Goal: Find specific fact: Find specific fact

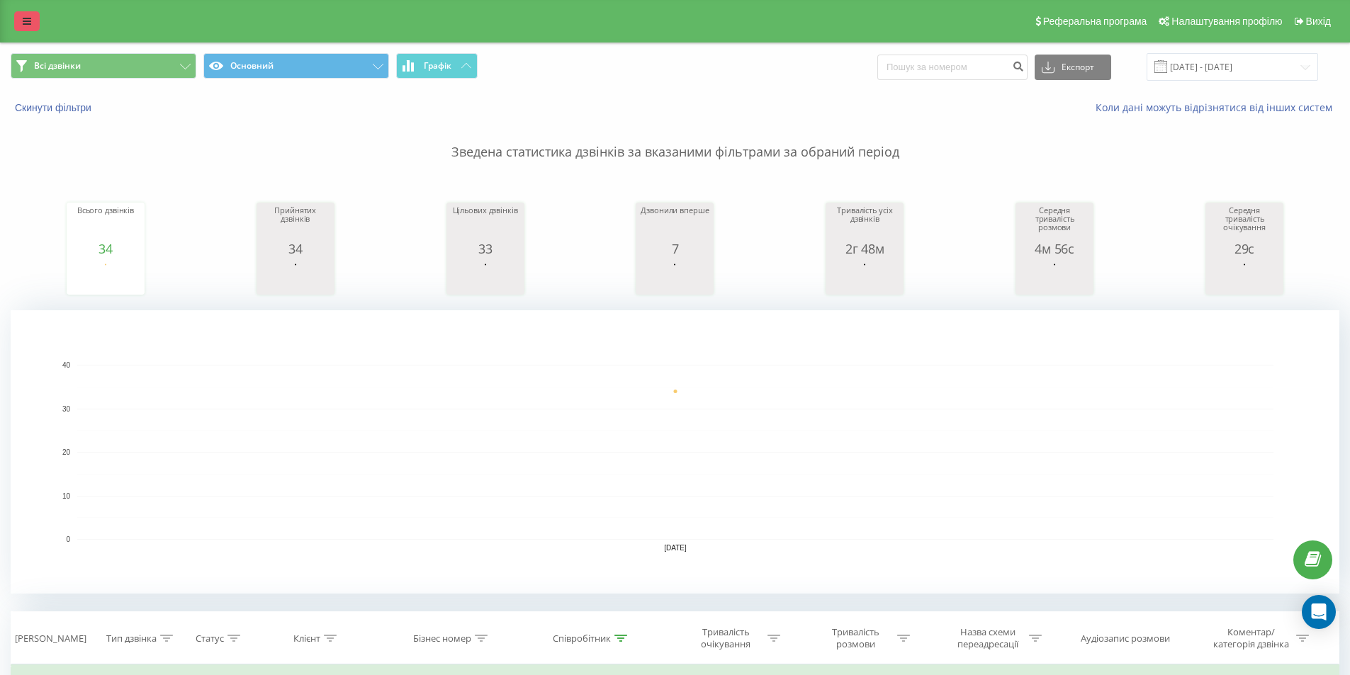
click at [30, 22] on icon at bounding box center [27, 21] width 9 height 10
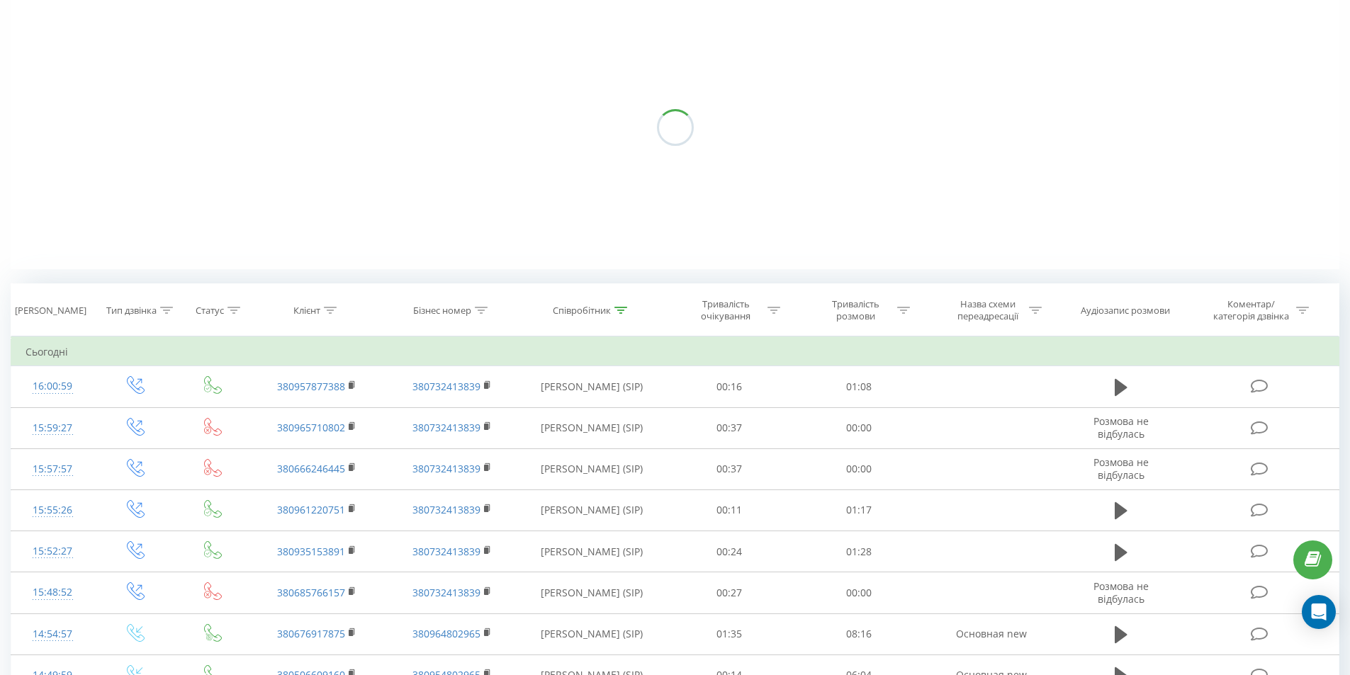
scroll to position [142, 0]
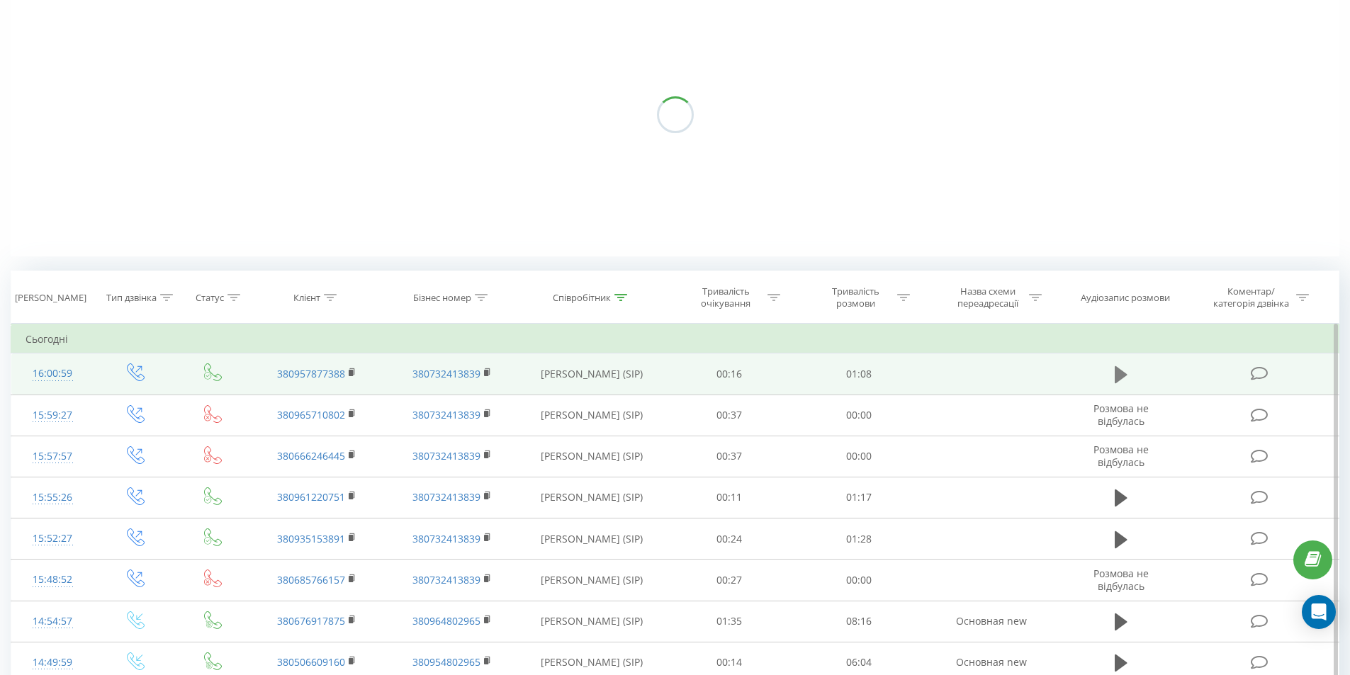
click at [1117, 373] on icon at bounding box center [1121, 374] width 13 height 17
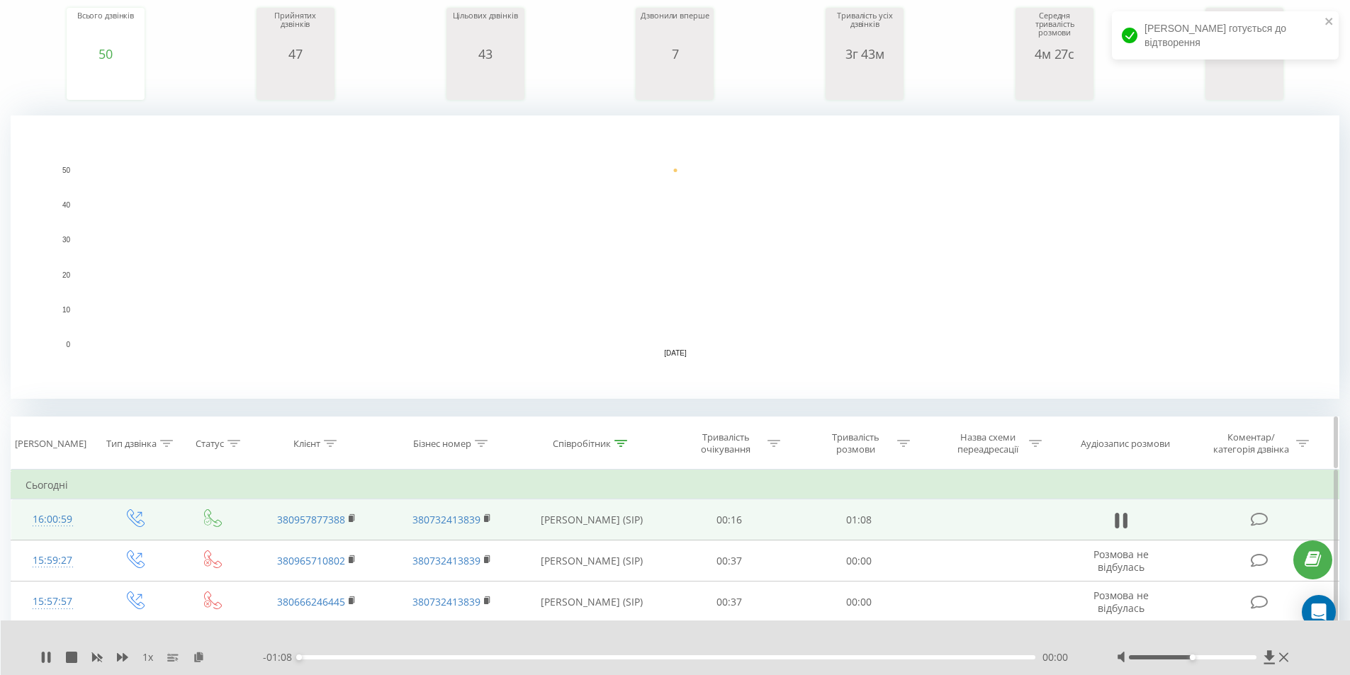
scroll to position [213, 0]
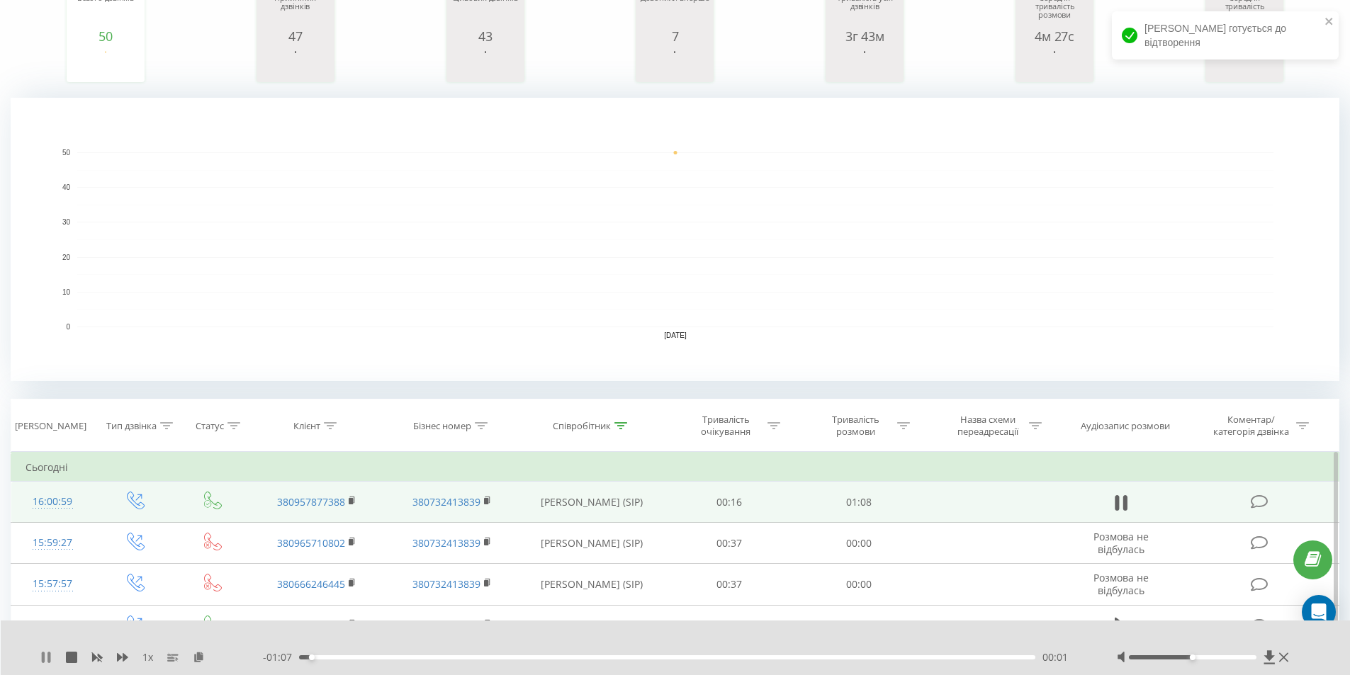
click at [43, 656] on icon at bounding box center [43, 657] width 3 height 11
click at [199, 660] on icon at bounding box center [199, 657] width 12 height 10
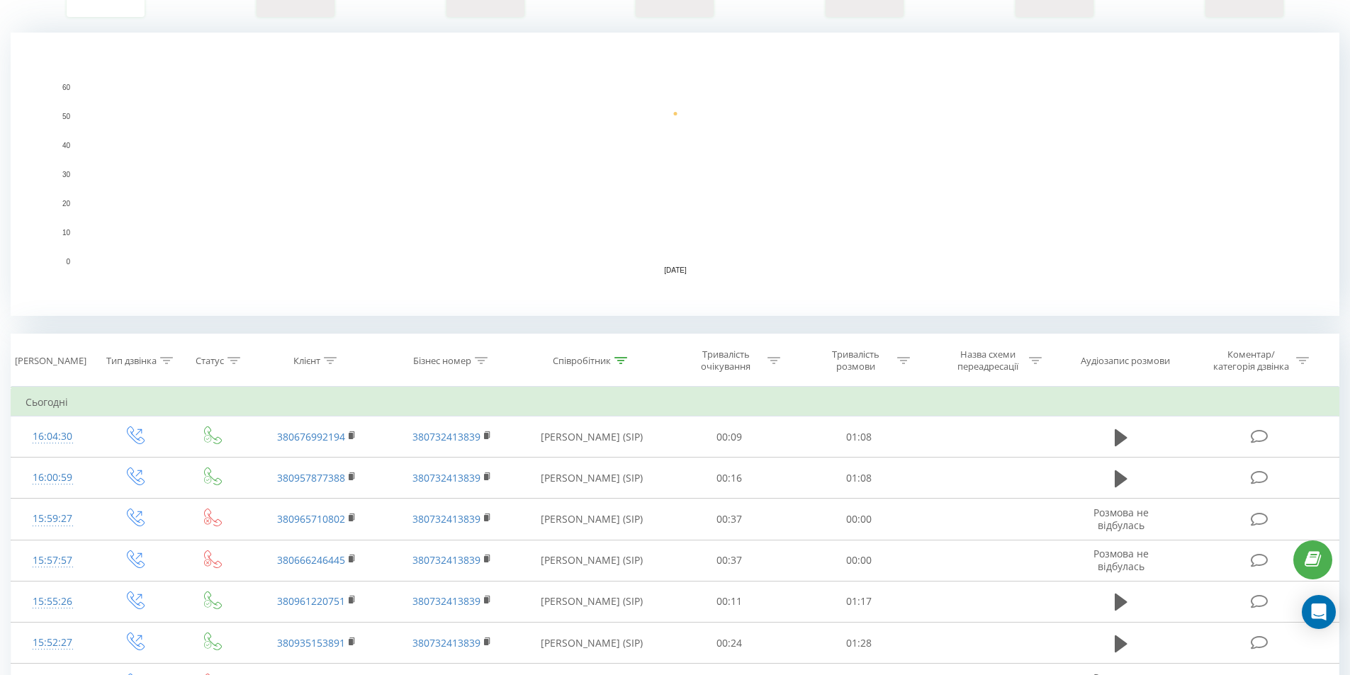
scroll to position [283, 0]
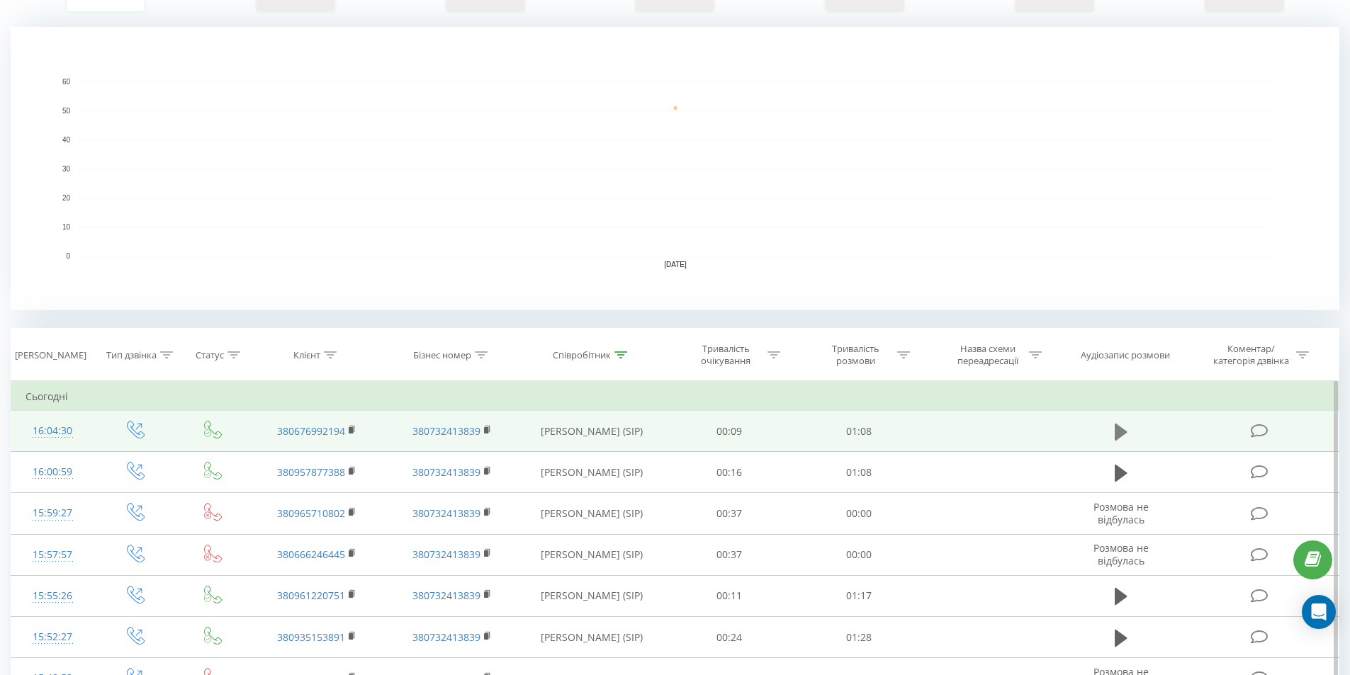
click at [1125, 431] on icon at bounding box center [1121, 431] width 13 height 17
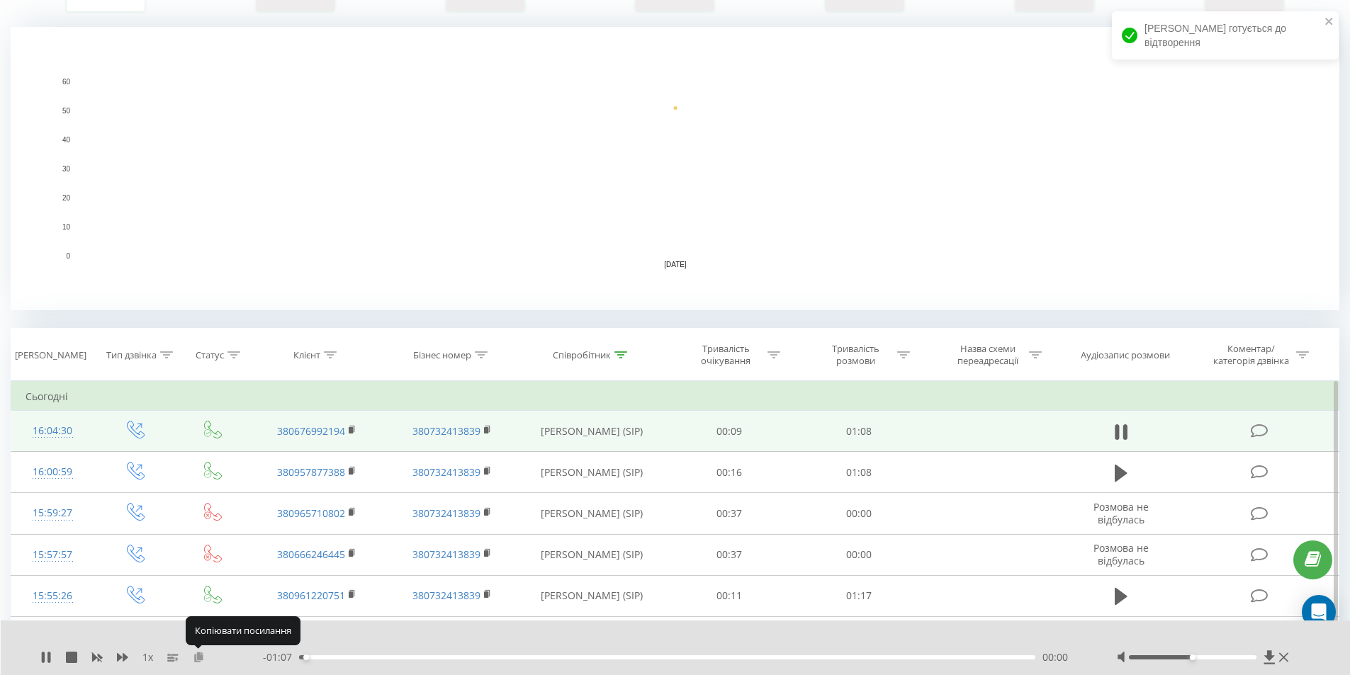
click at [198, 657] on icon at bounding box center [199, 657] width 12 height 10
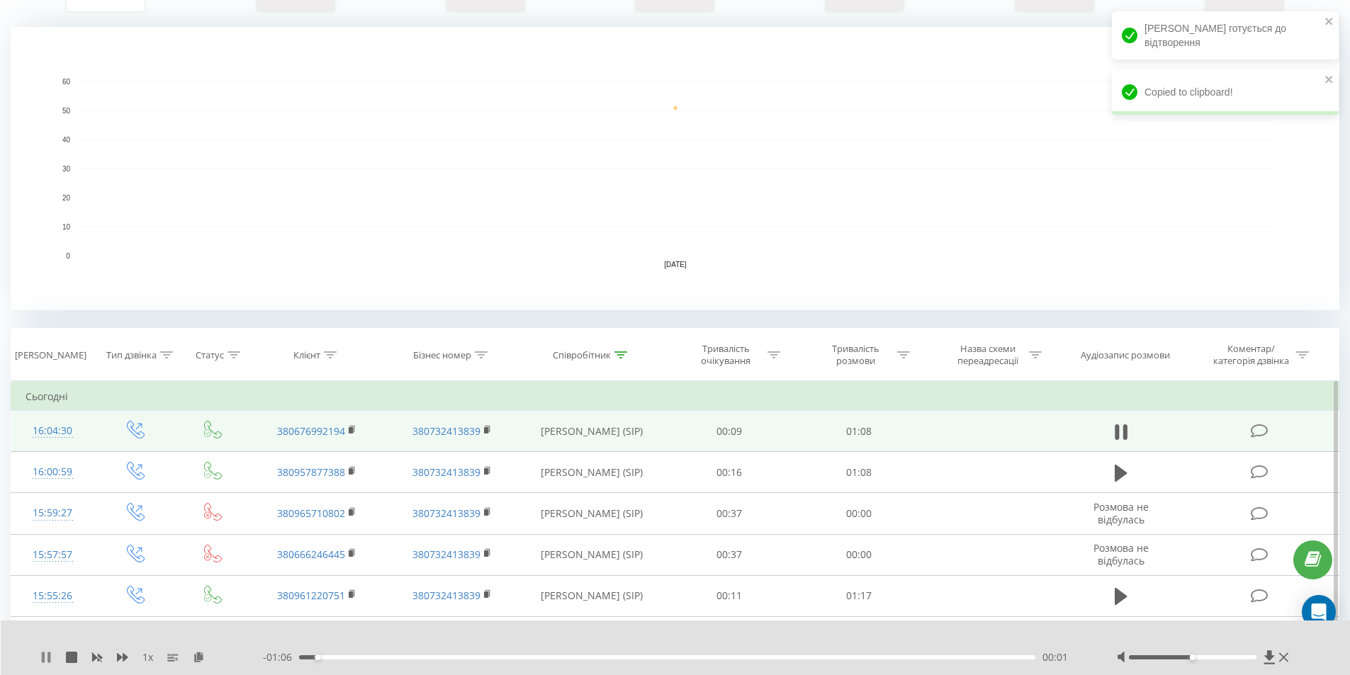
click at [41, 654] on icon at bounding box center [45, 657] width 11 height 11
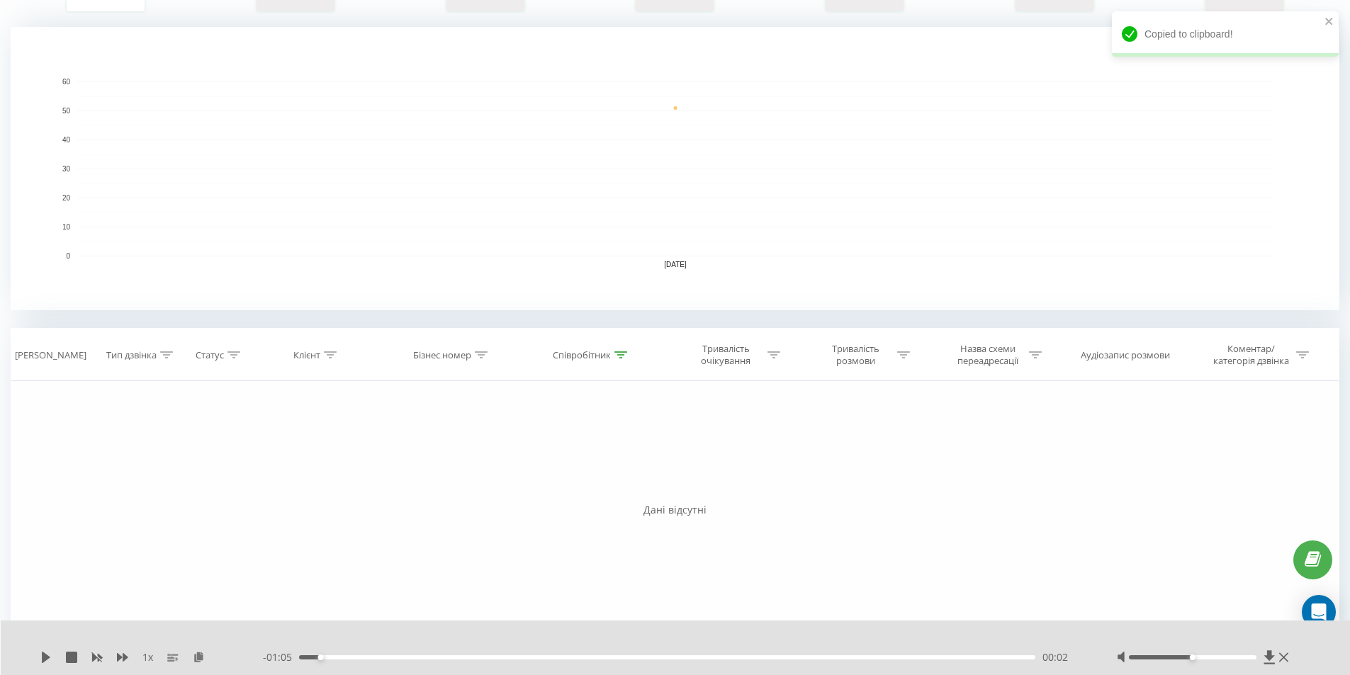
scroll to position [0, 0]
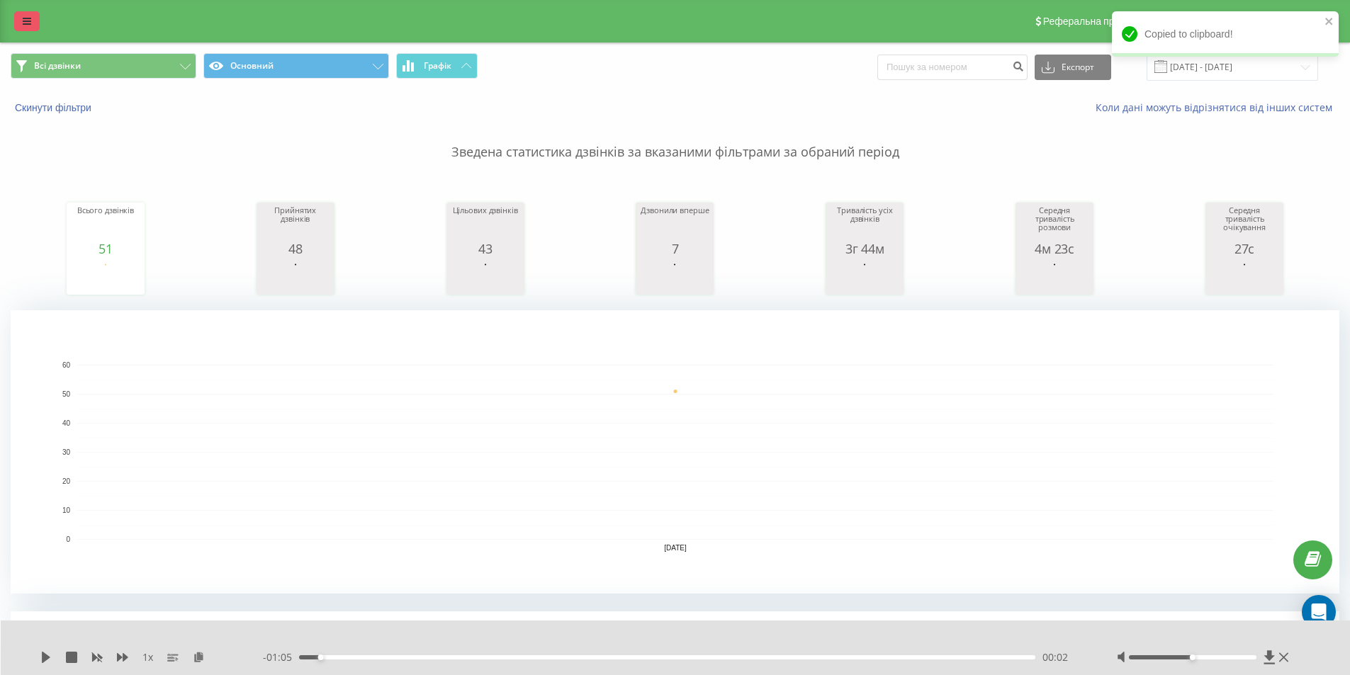
click at [30, 26] on link at bounding box center [27, 21] width 26 height 20
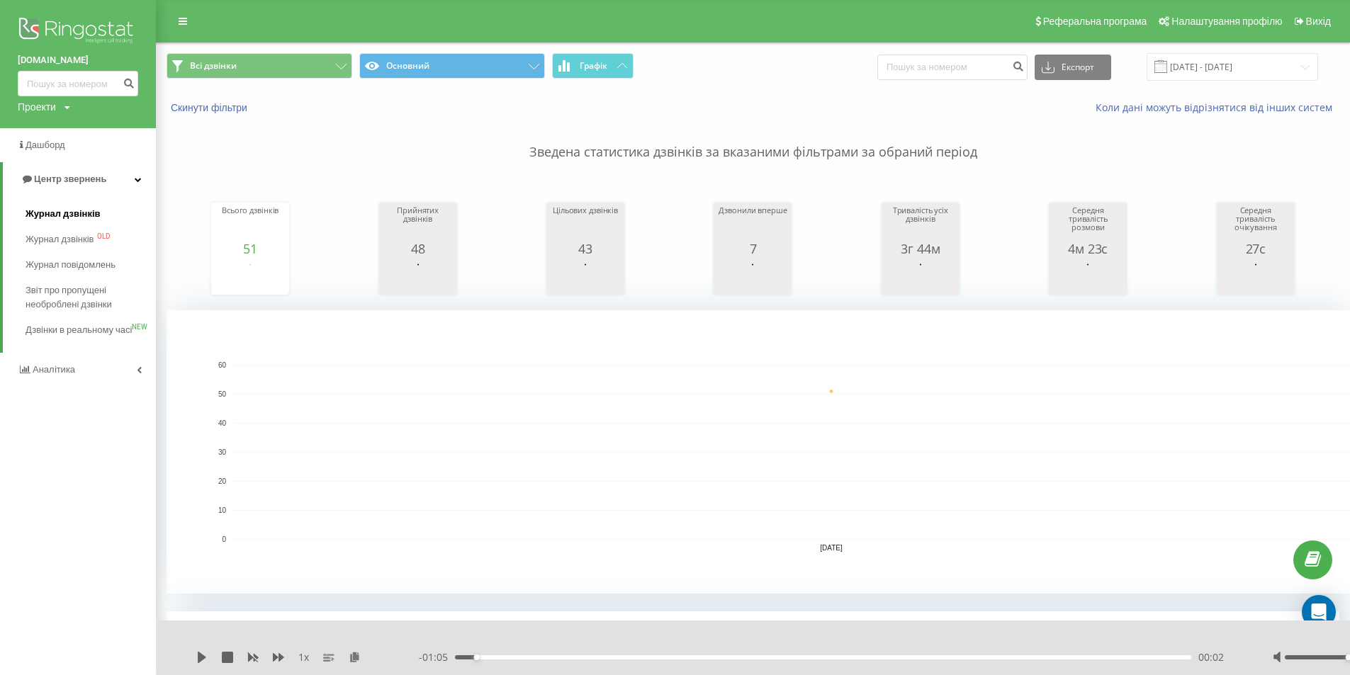
click at [72, 220] on span "Журнал дзвінків" at bounding box center [63, 214] width 75 height 14
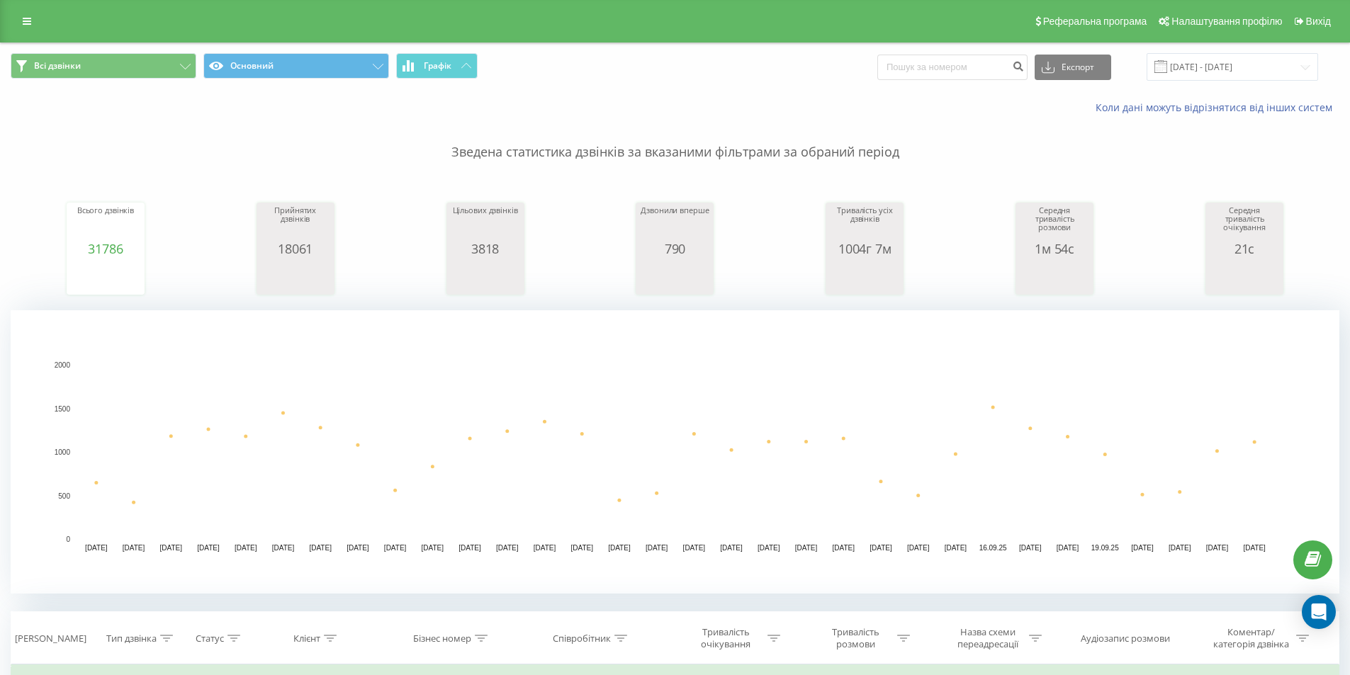
click at [32, 20] on link at bounding box center [27, 21] width 26 height 20
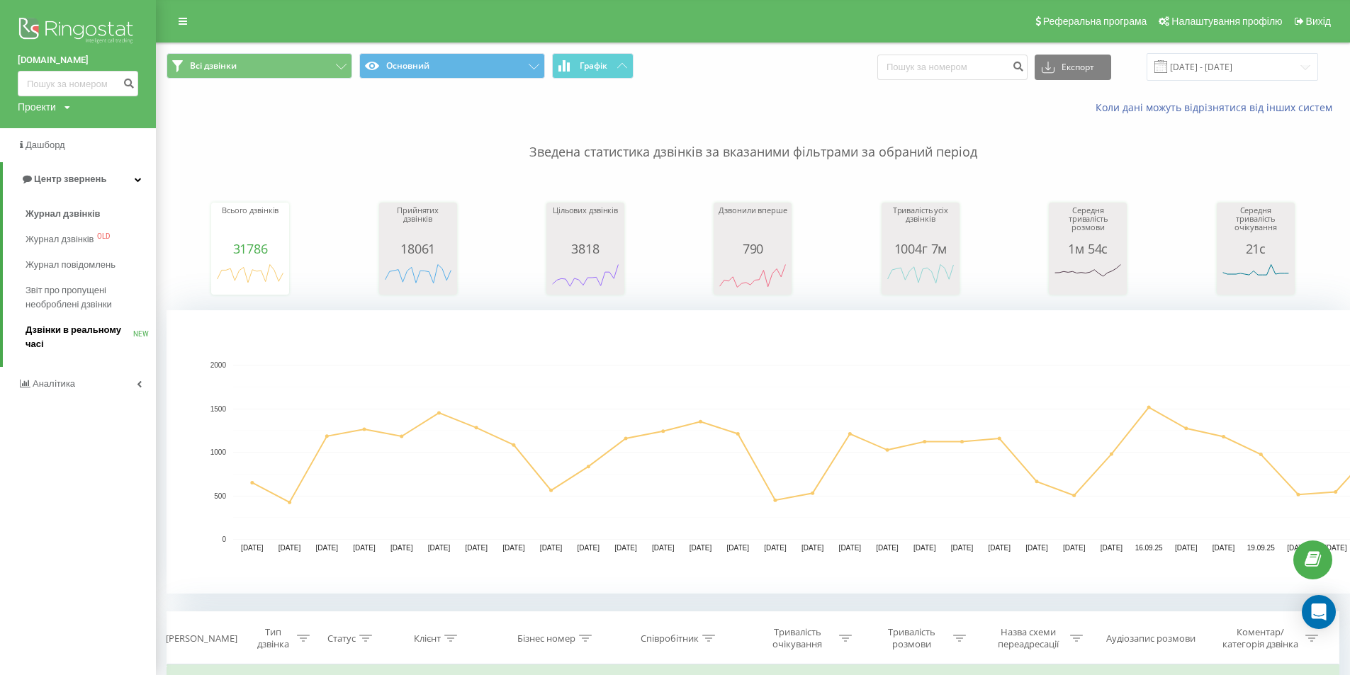
click at [50, 330] on span "Дзвінки в реальному часі" at bounding box center [80, 337] width 108 height 28
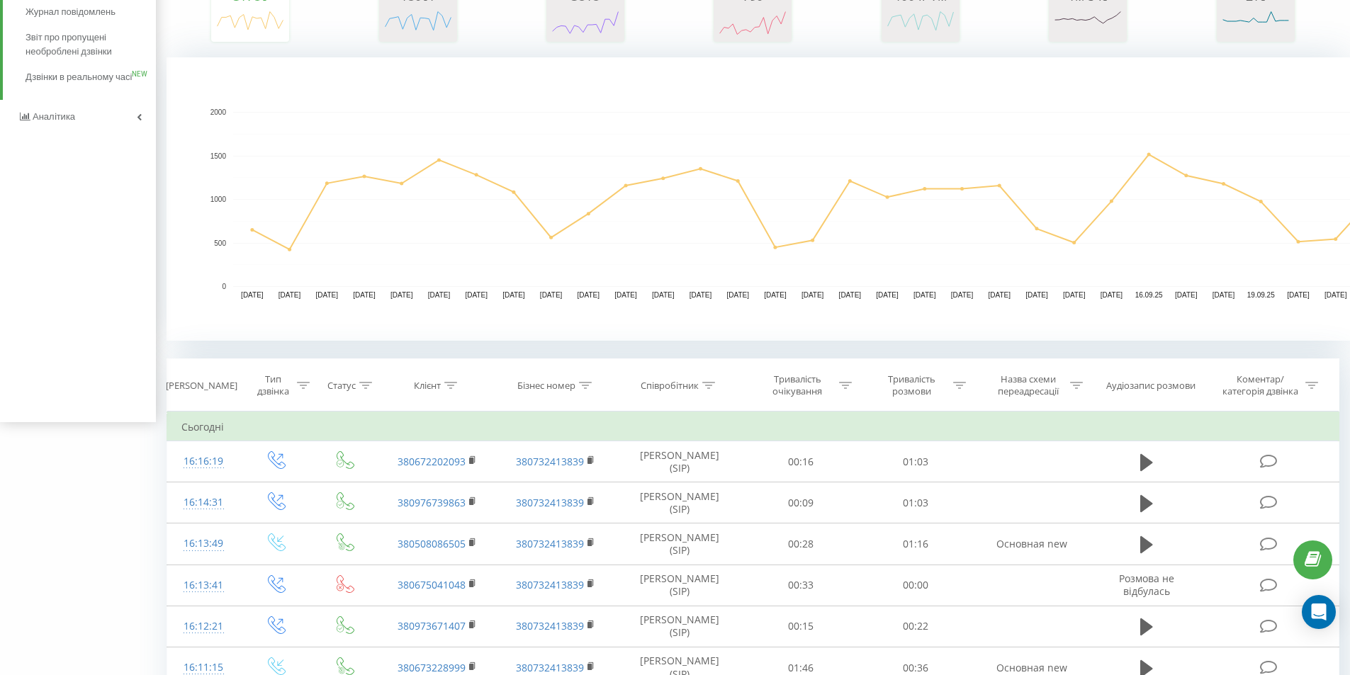
scroll to position [283, 0]
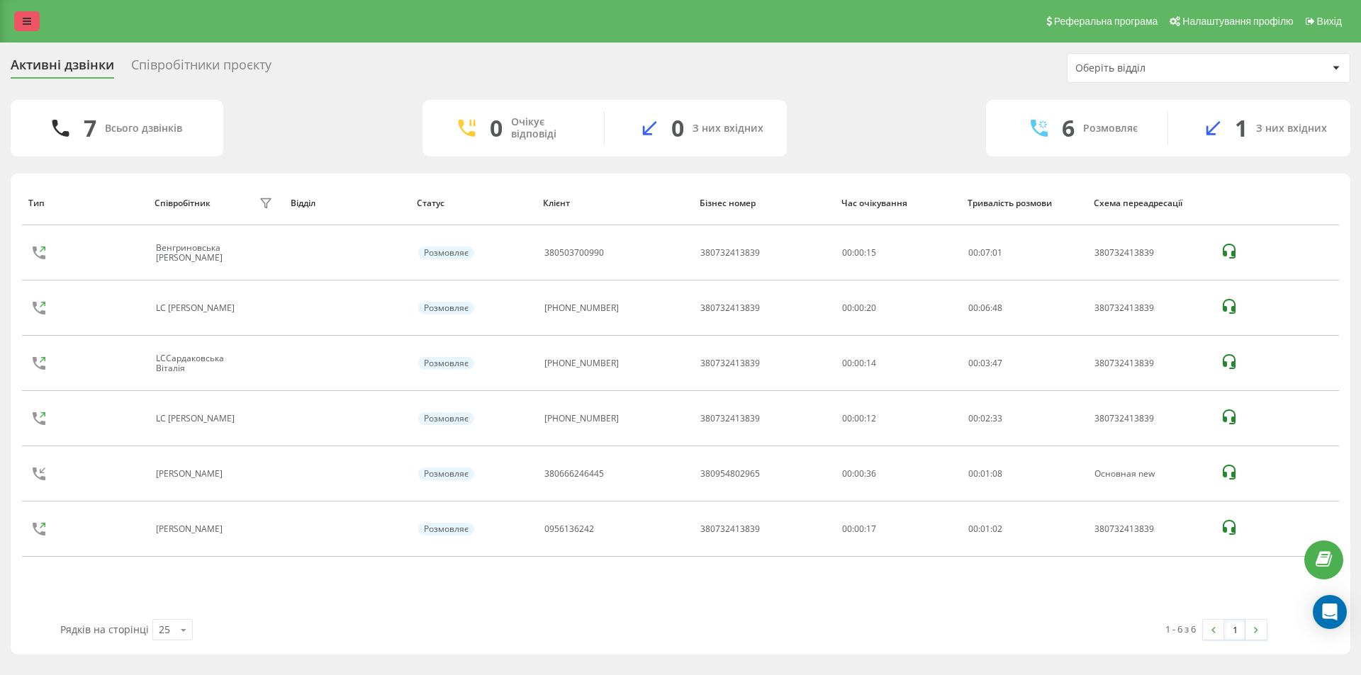
click at [15, 14] on link at bounding box center [27, 21] width 26 height 20
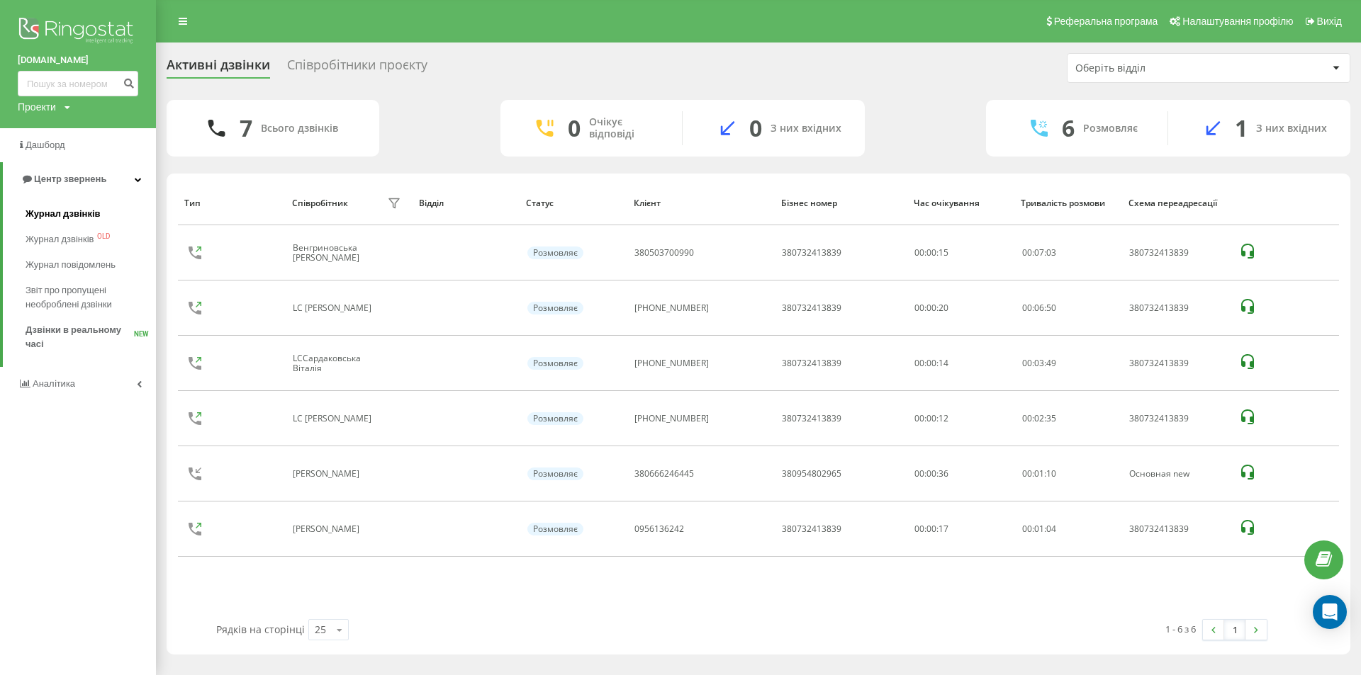
click at [67, 217] on span "Журнал дзвінків" at bounding box center [63, 214] width 75 height 14
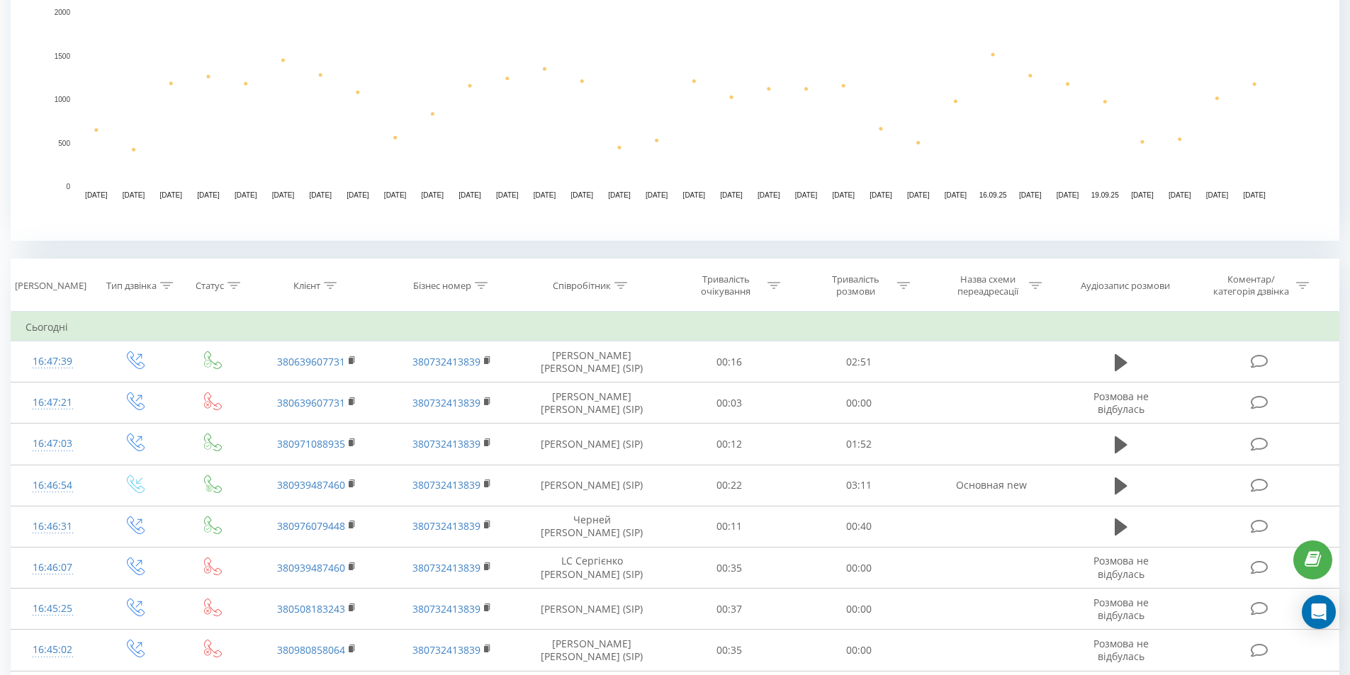
scroll to position [354, 0]
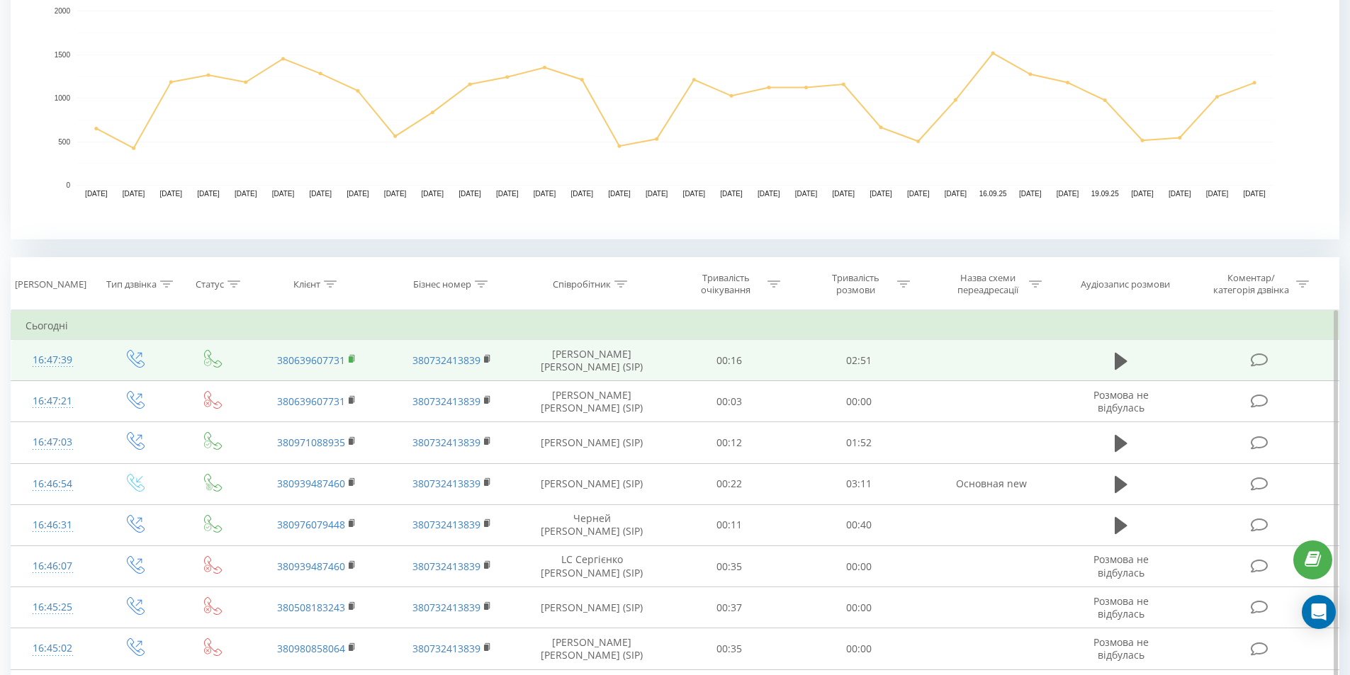
click at [350, 357] on rect at bounding box center [351, 359] width 4 height 6
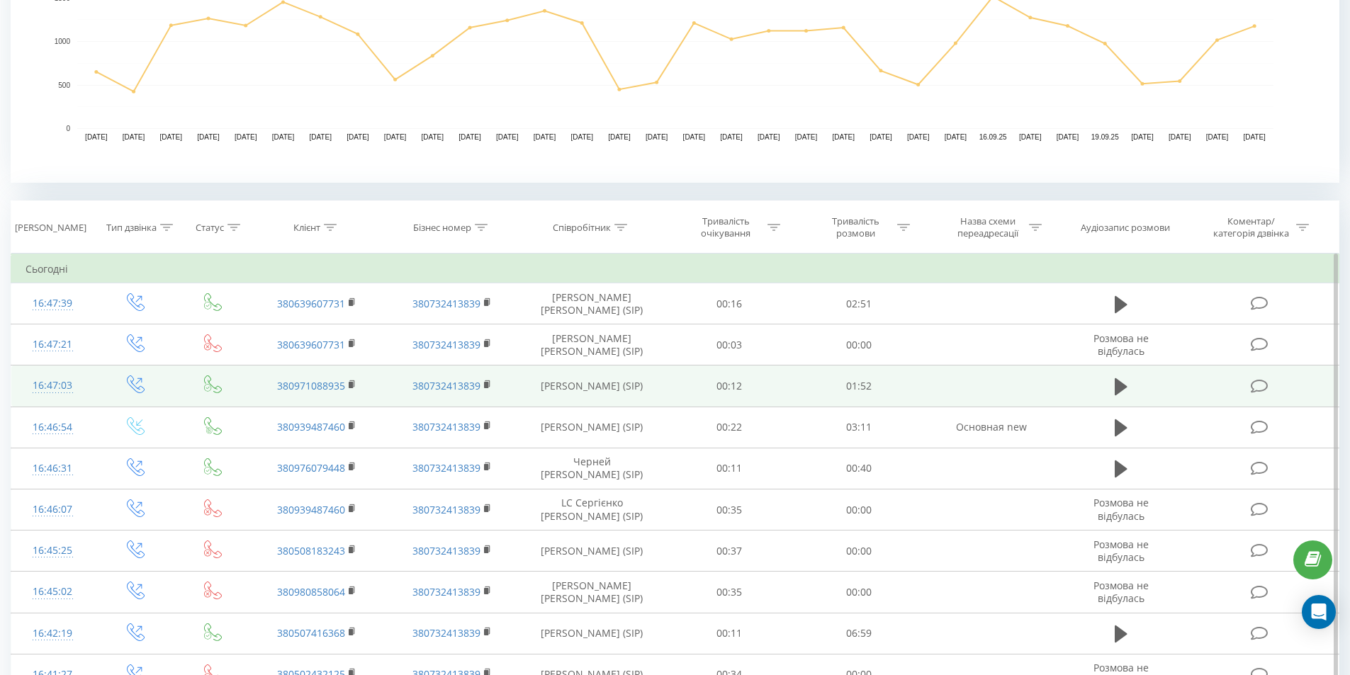
scroll to position [496, 0]
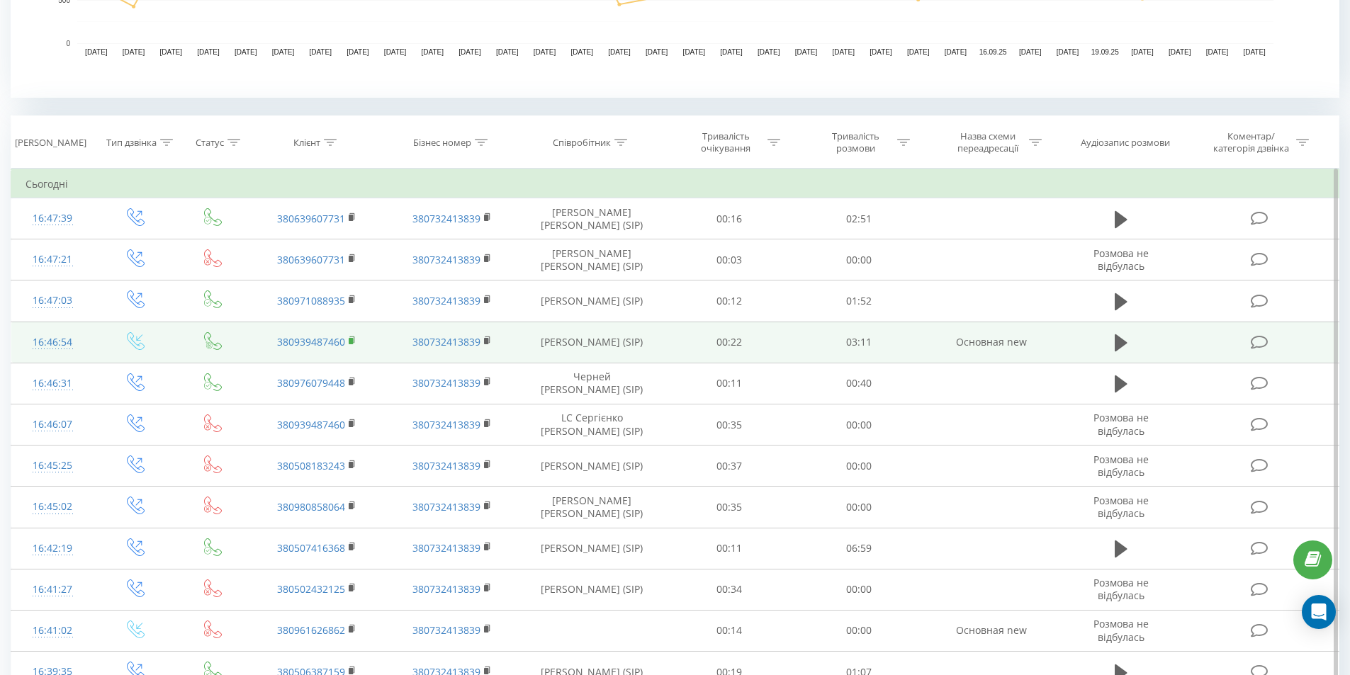
click at [350, 341] on rect at bounding box center [351, 341] width 4 height 6
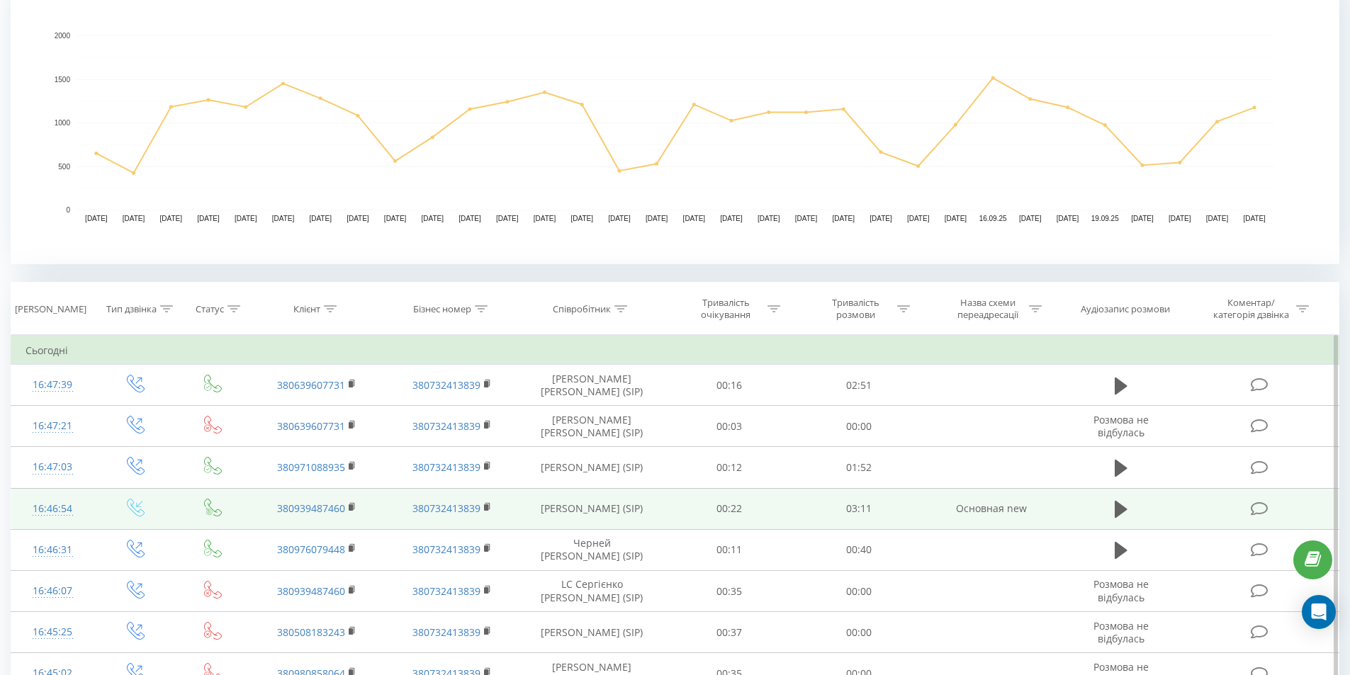
scroll to position [354, 0]
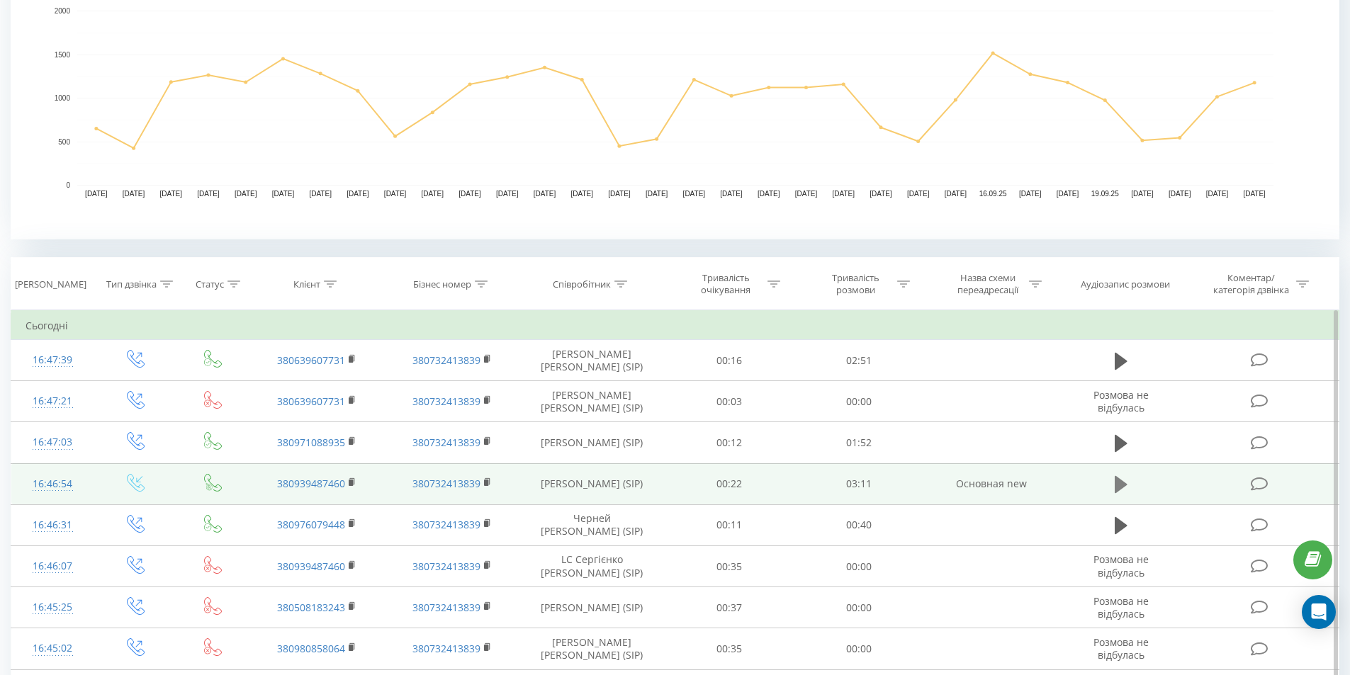
click at [1119, 478] on icon at bounding box center [1121, 485] width 13 height 20
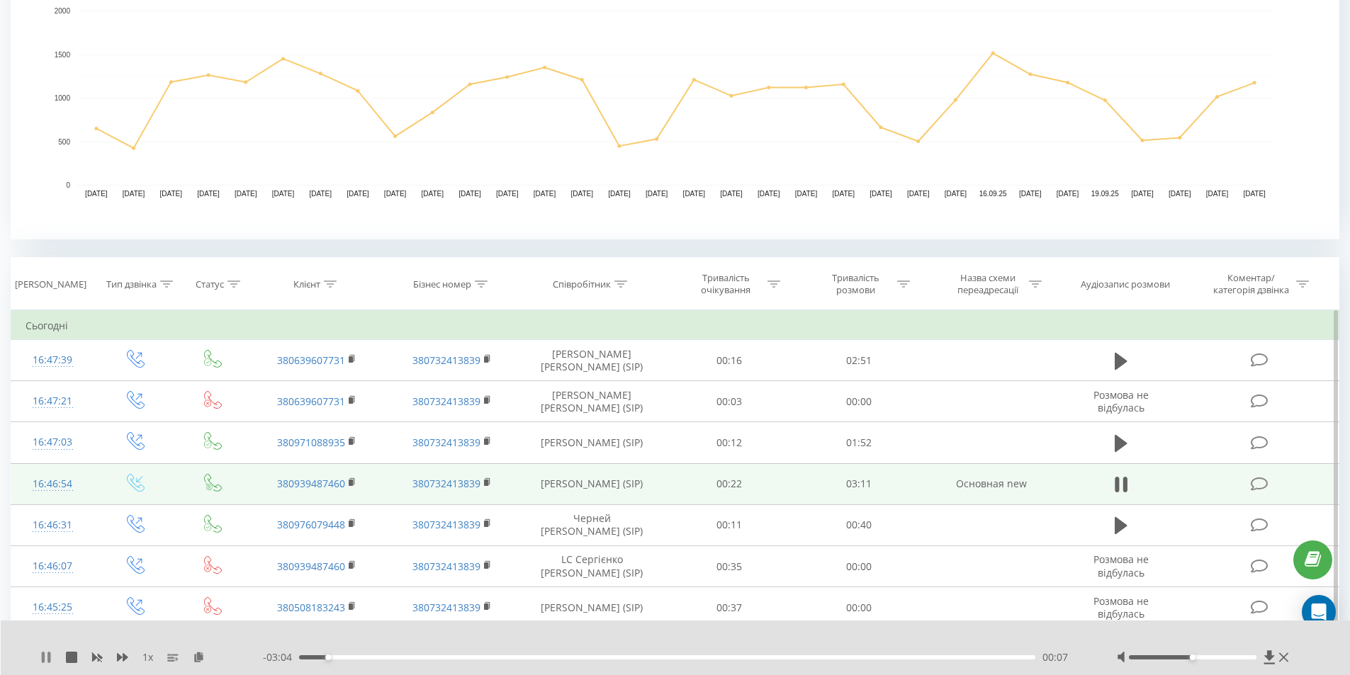
click at [45, 656] on icon at bounding box center [43, 657] width 3 height 11
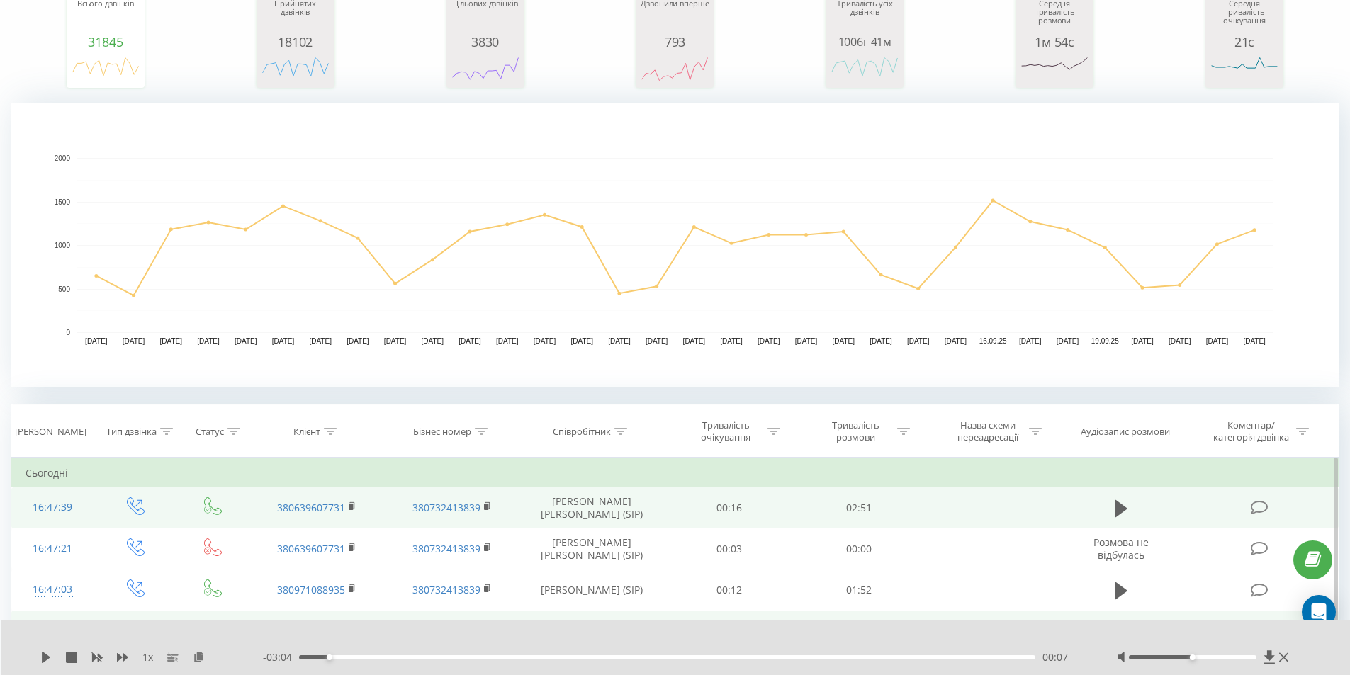
scroll to position [213, 0]
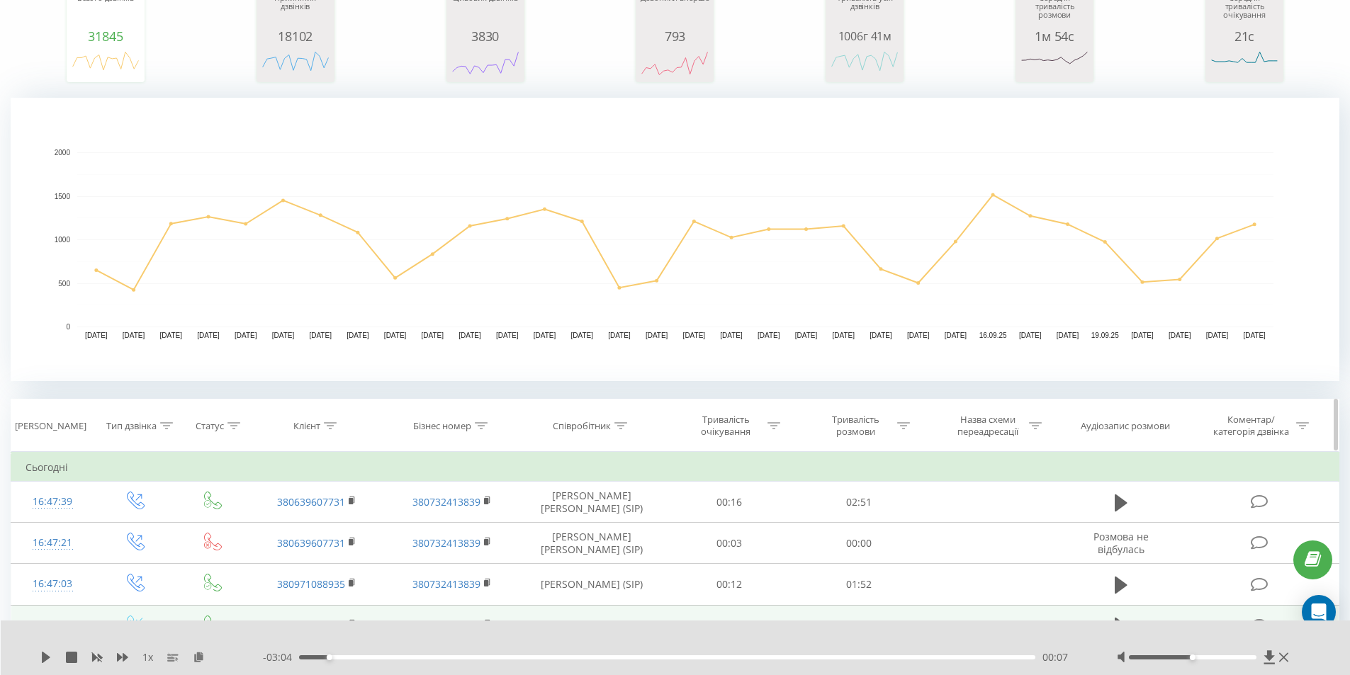
click at [614, 426] on icon at bounding box center [620, 425] width 13 height 7
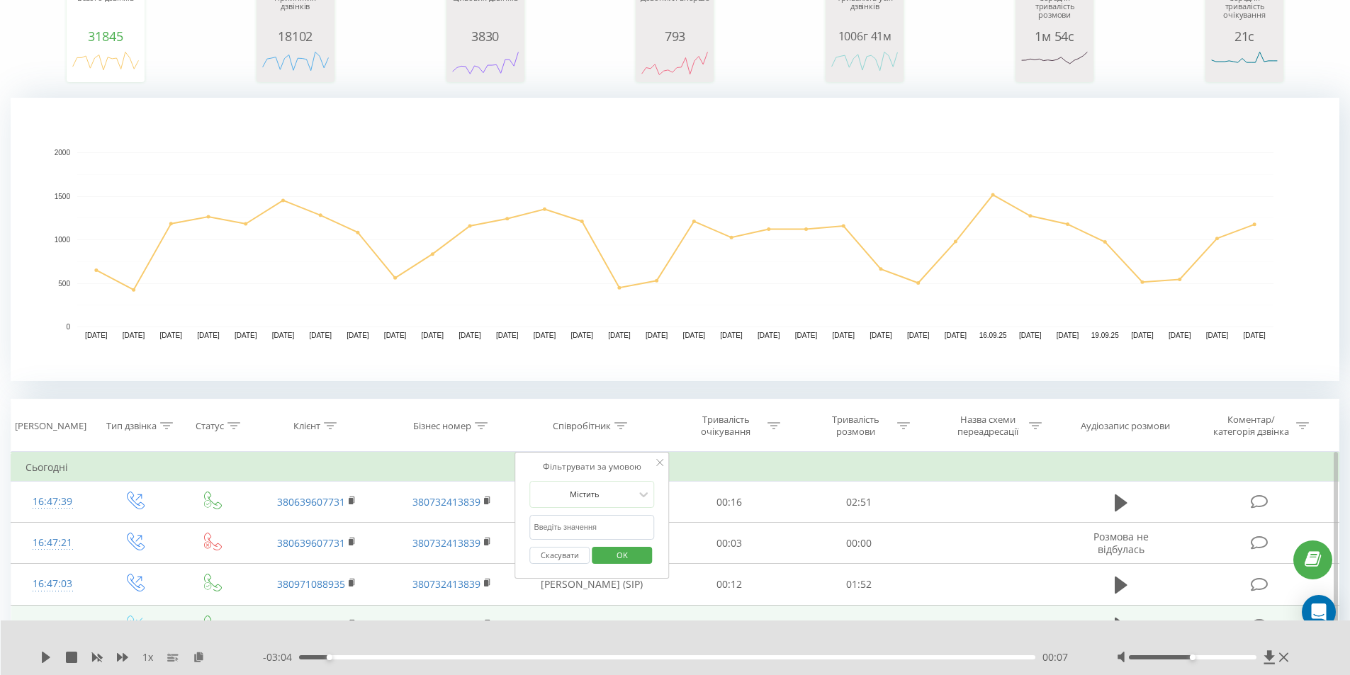
click at [580, 529] on input "text" at bounding box center [591, 527] width 125 height 25
type input "гаврилович"
click at [601, 551] on button "OK" at bounding box center [622, 556] width 60 height 18
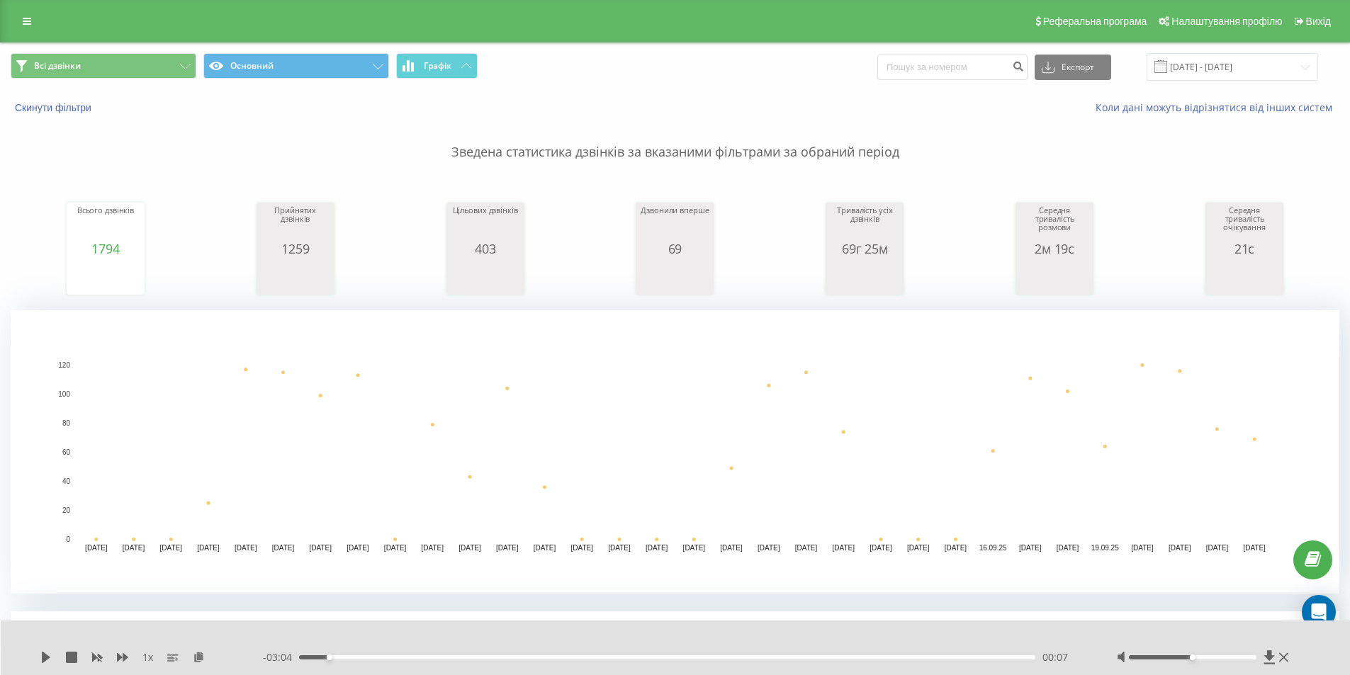
scroll to position [283, 0]
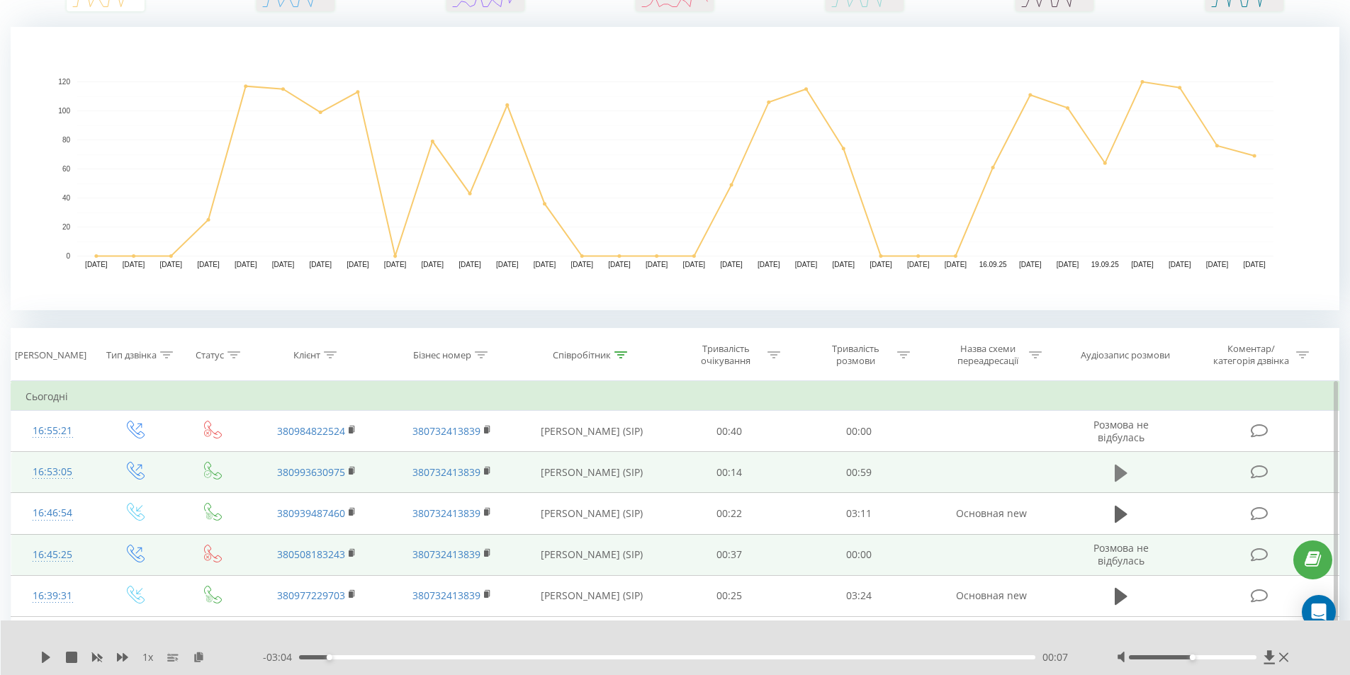
click at [1119, 466] on icon at bounding box center [1121, 474] width 13 height 20
click at [197, 656] on icon at bounding box center [199, 657] width 12 height 10
click at [43, 655] on icon at bounding box center [43, 657] width 3 height 11
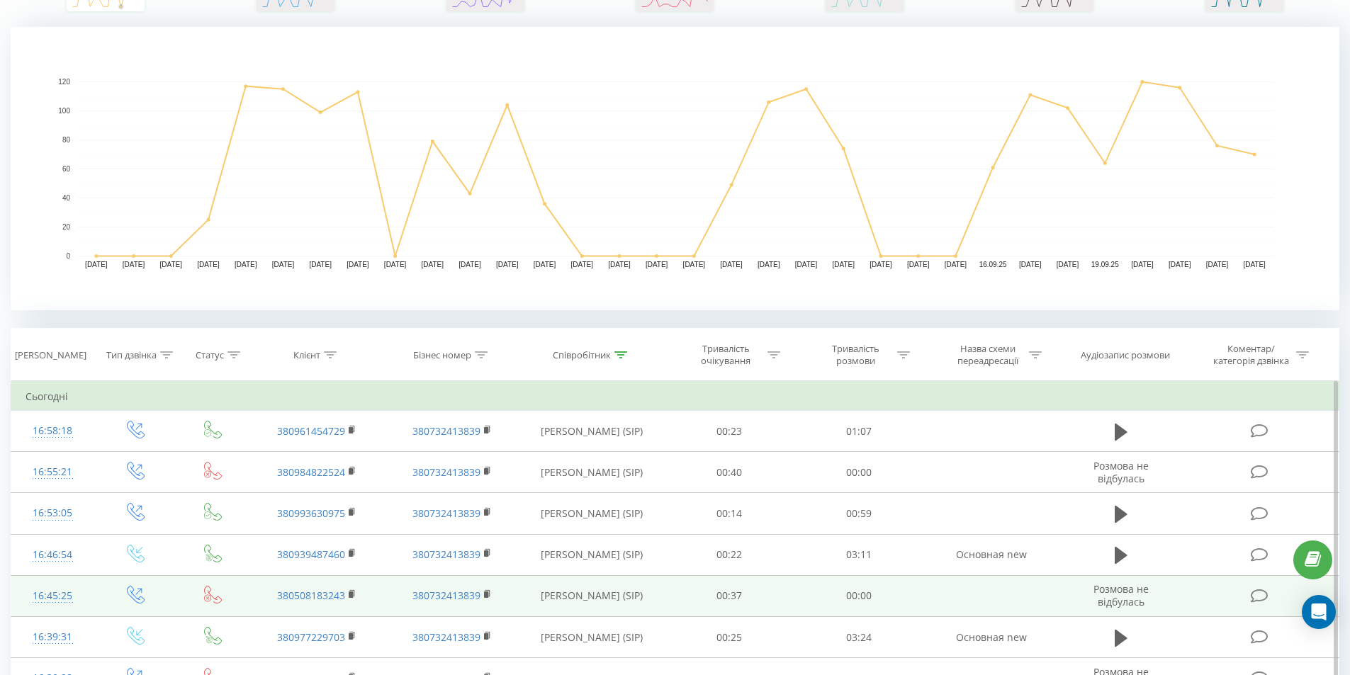
click at [1116, 425] on icon at bounding box center [1121, 431] width 13 height 17
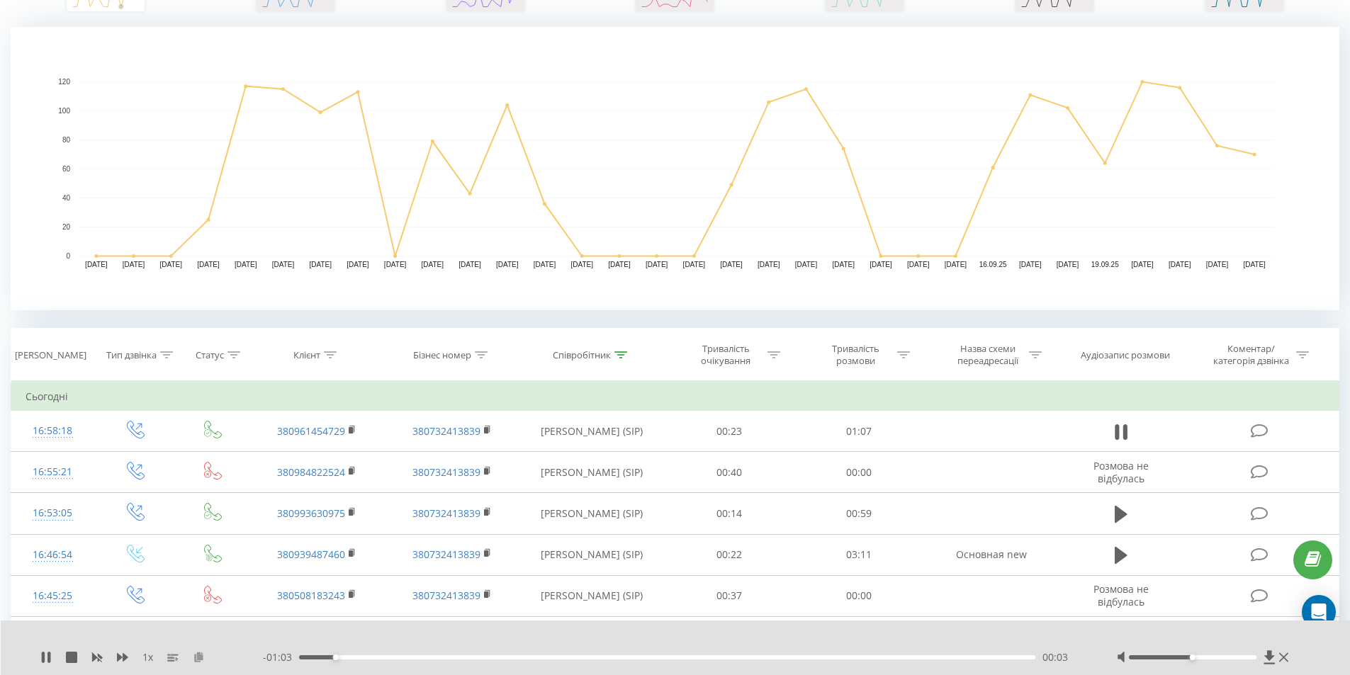
click at [196, 657] on icon at bounding box center [199, 657] width 12 height 10
click at [40, 656] on div "1 x - 01:02 00:03 00:03" at bounding box center [676, 648] width 1350 height 55
click at [42, 655] on icon at bounding box center [43, 657] width 3 height 11
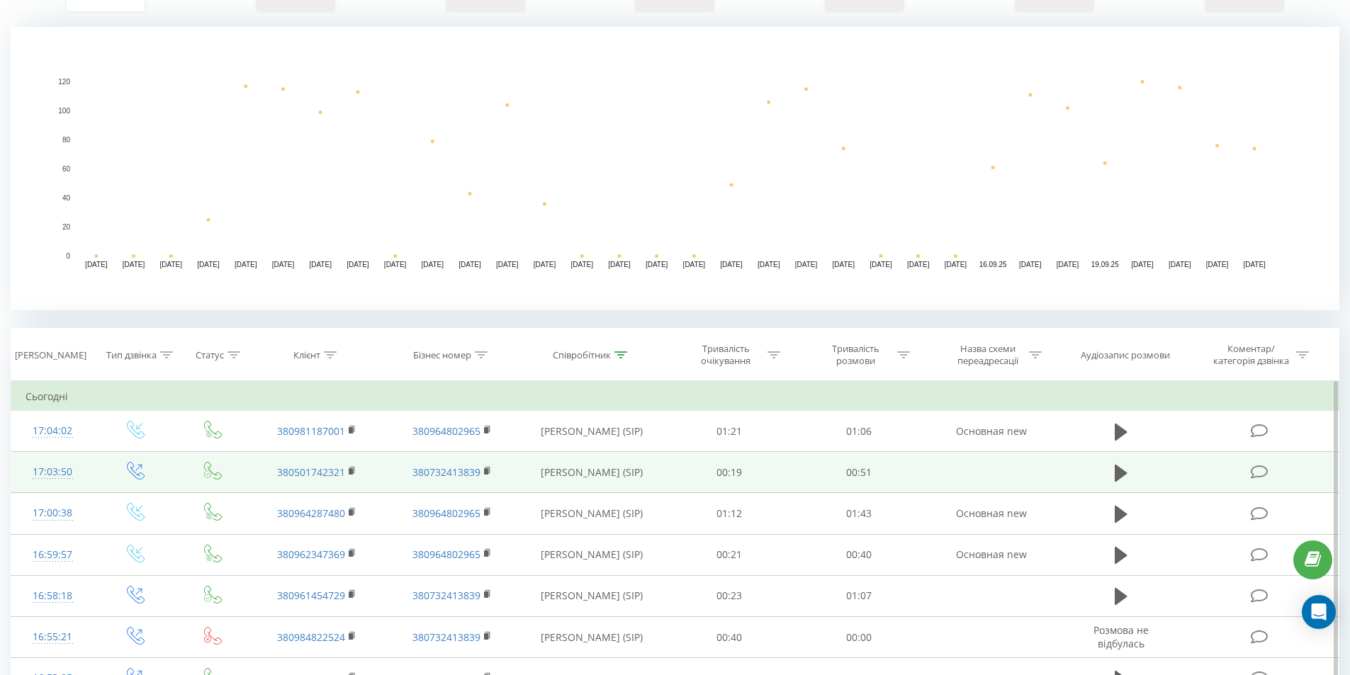
scroll to position [425, 0]
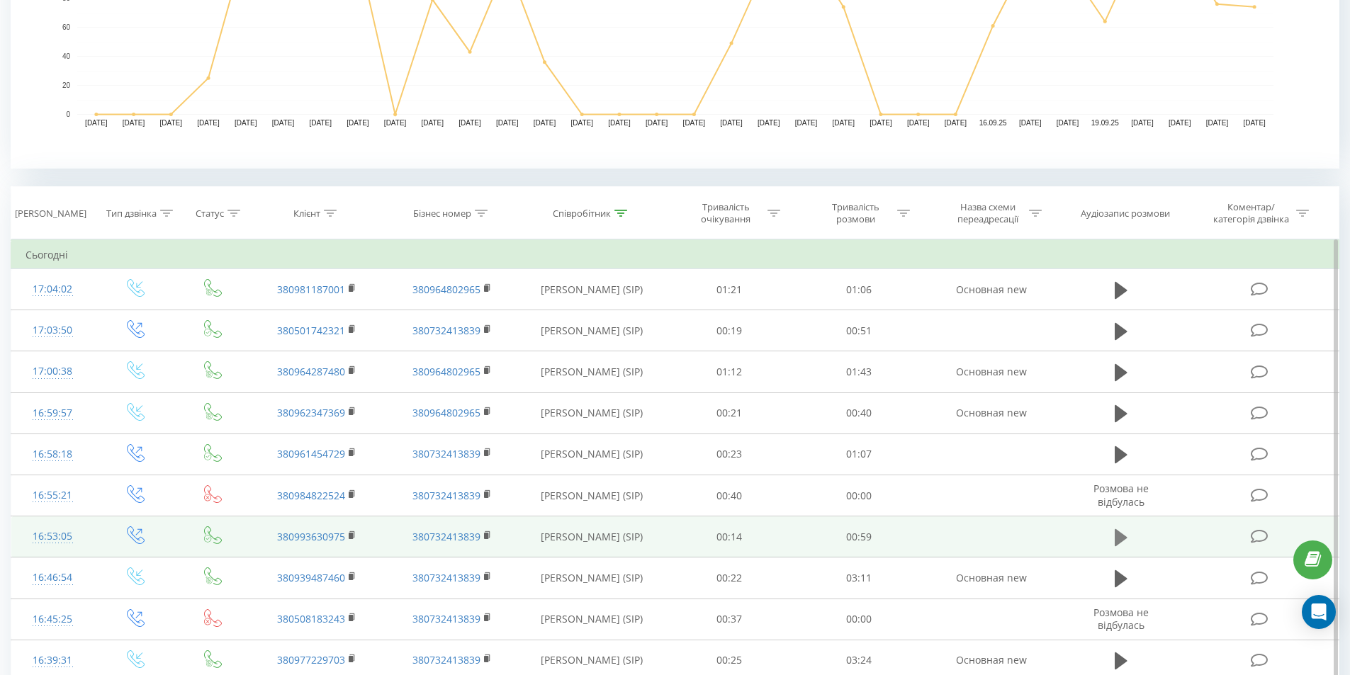
click at [1120, 535] on icon at bounding box center [1121, 537] width 13 height 17
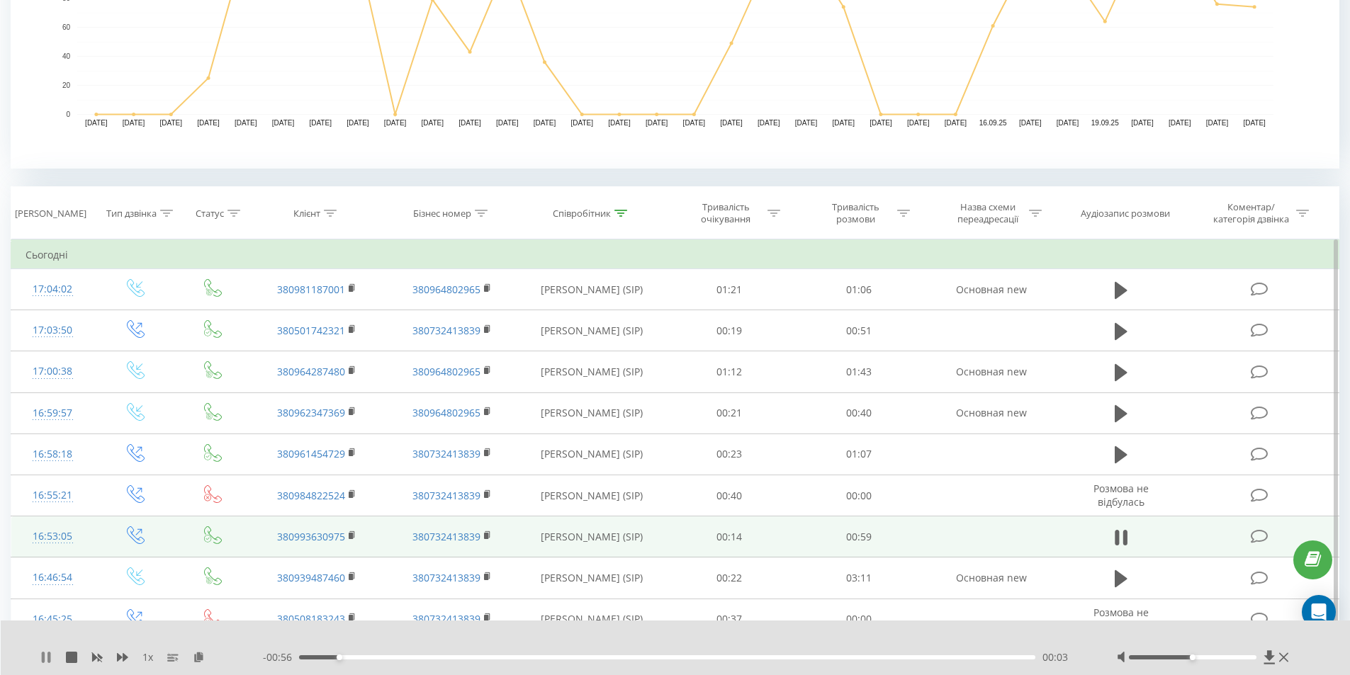
click at [45, 656] on icon at bounding box center [45, 657] width 11 height 11
click at [194, 658] on icon at bounding box center [199, 657] width 12 height 10
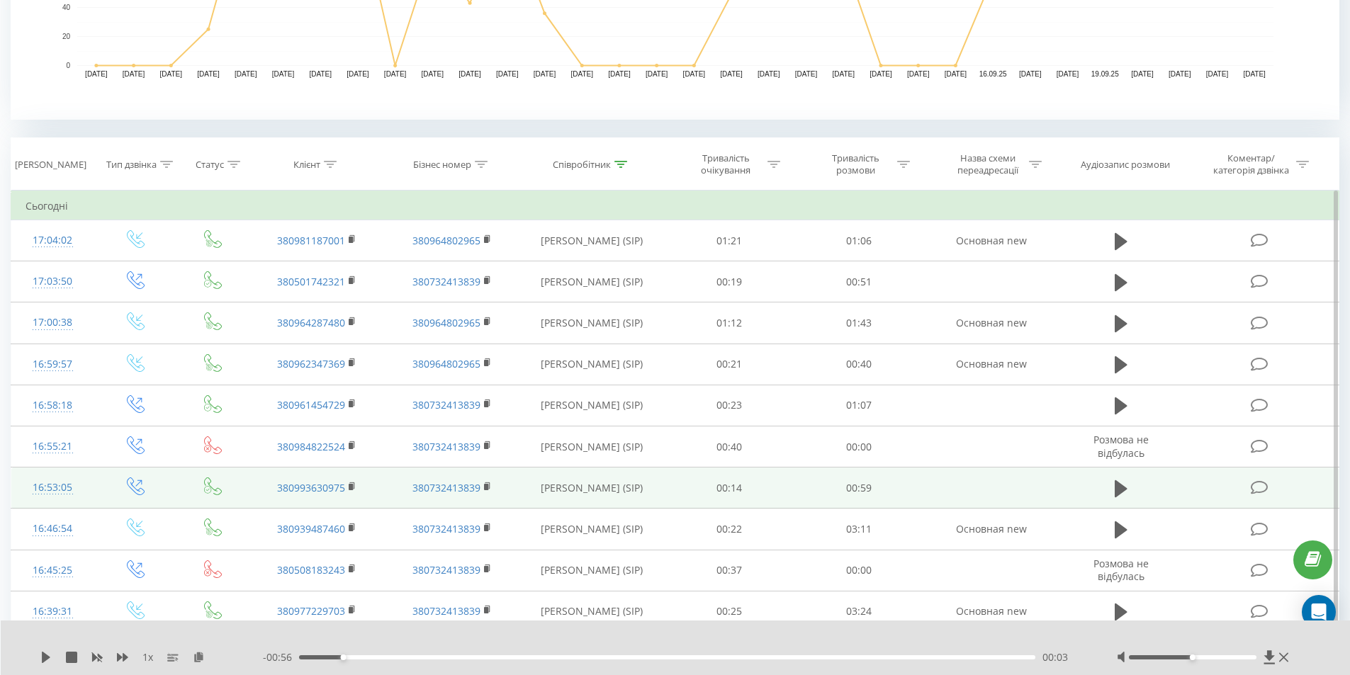
scroll to position [496, 0]
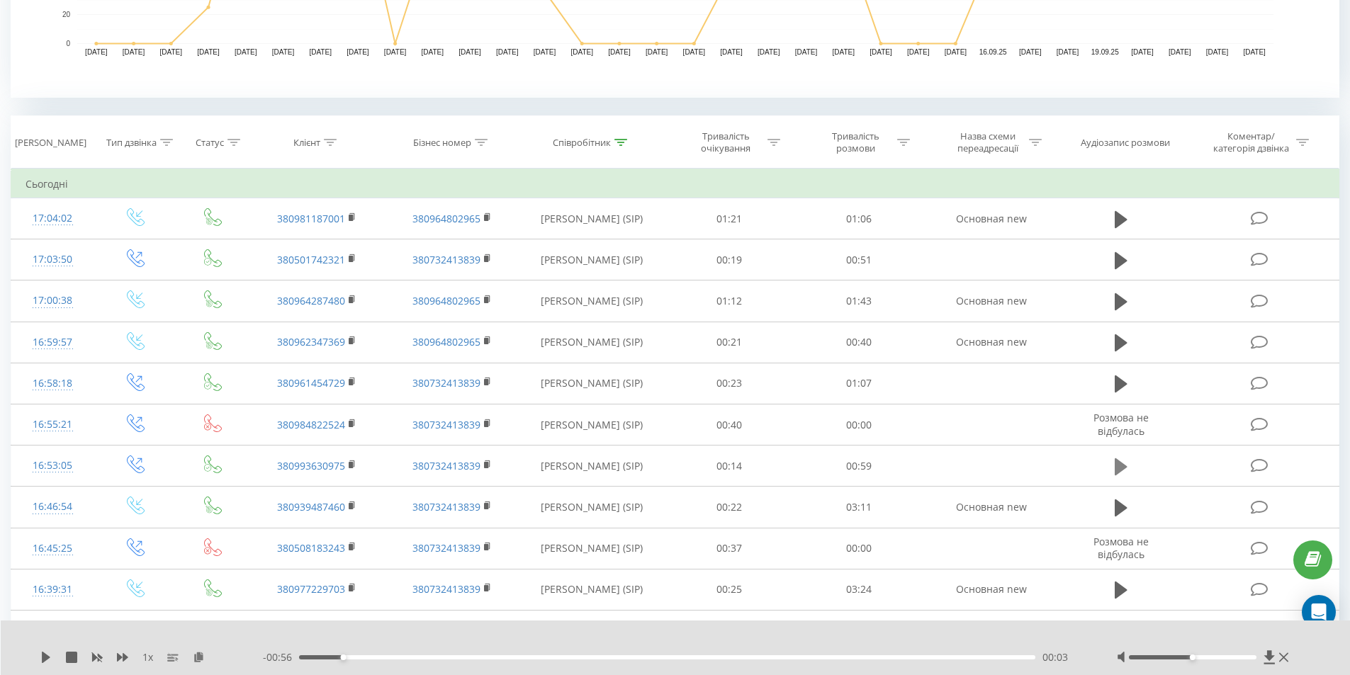
click at [1118, 461] on icon at bounding box center [1121, 467] width 13 height 17
click at [45, 654] on icon at bounding box center [45, 657] width 11 height 11
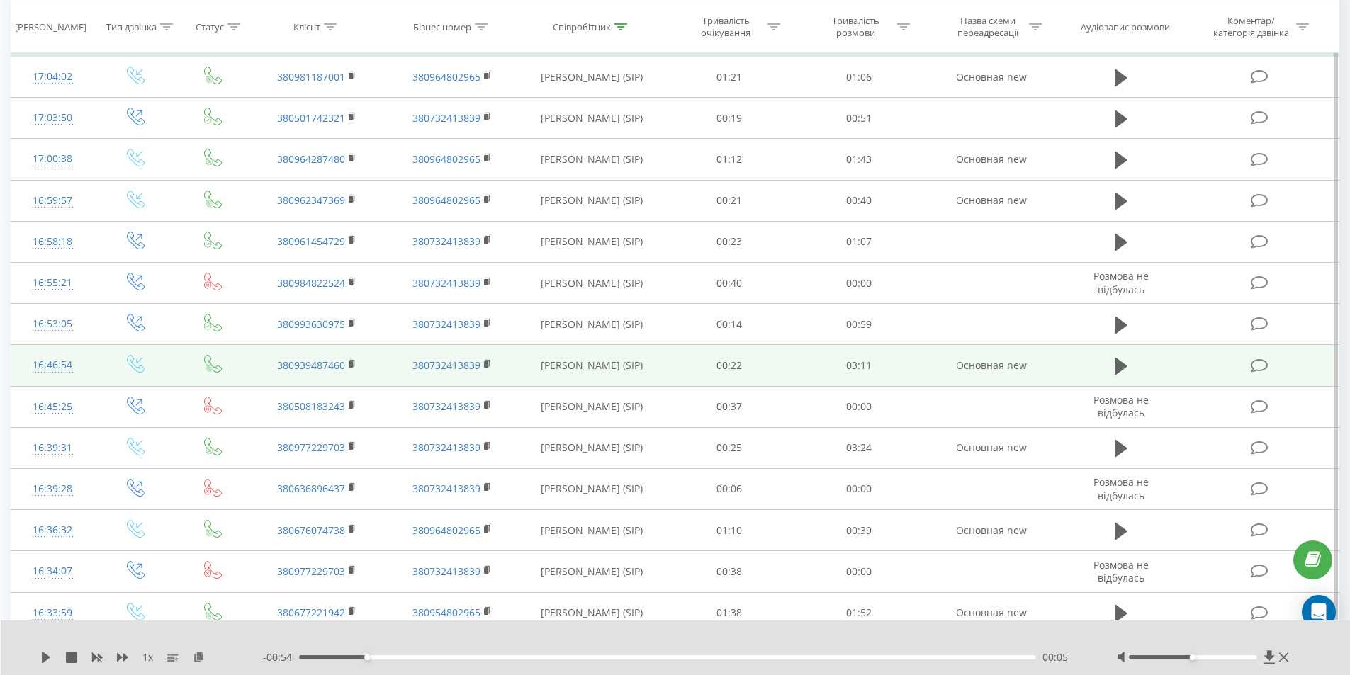
scroll to position [567, 0]
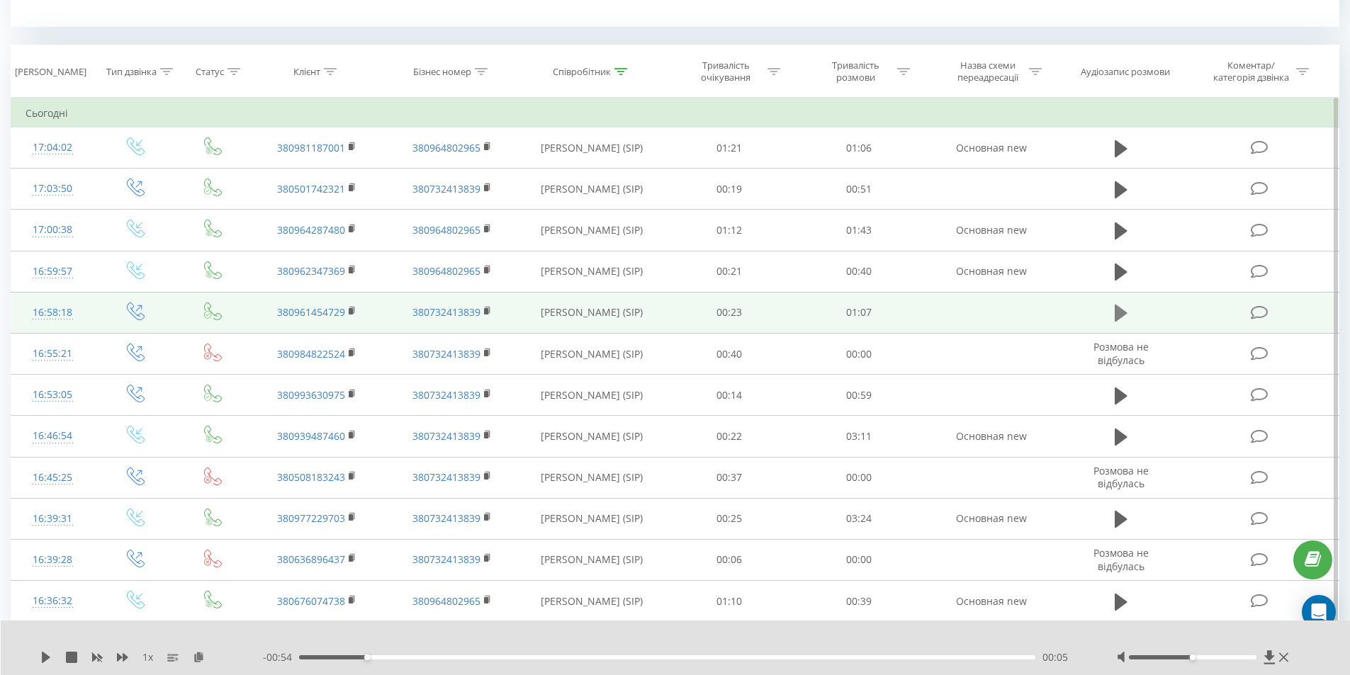
click at [1129, 312] on button at bounding box center [1121, 313] width 21 height 21
click at [48, 655] on icon at bounding box center [48, 657] width 3 height 11
click at [350, 308] on icon at bounding box center [353, 311] width 8 height 10
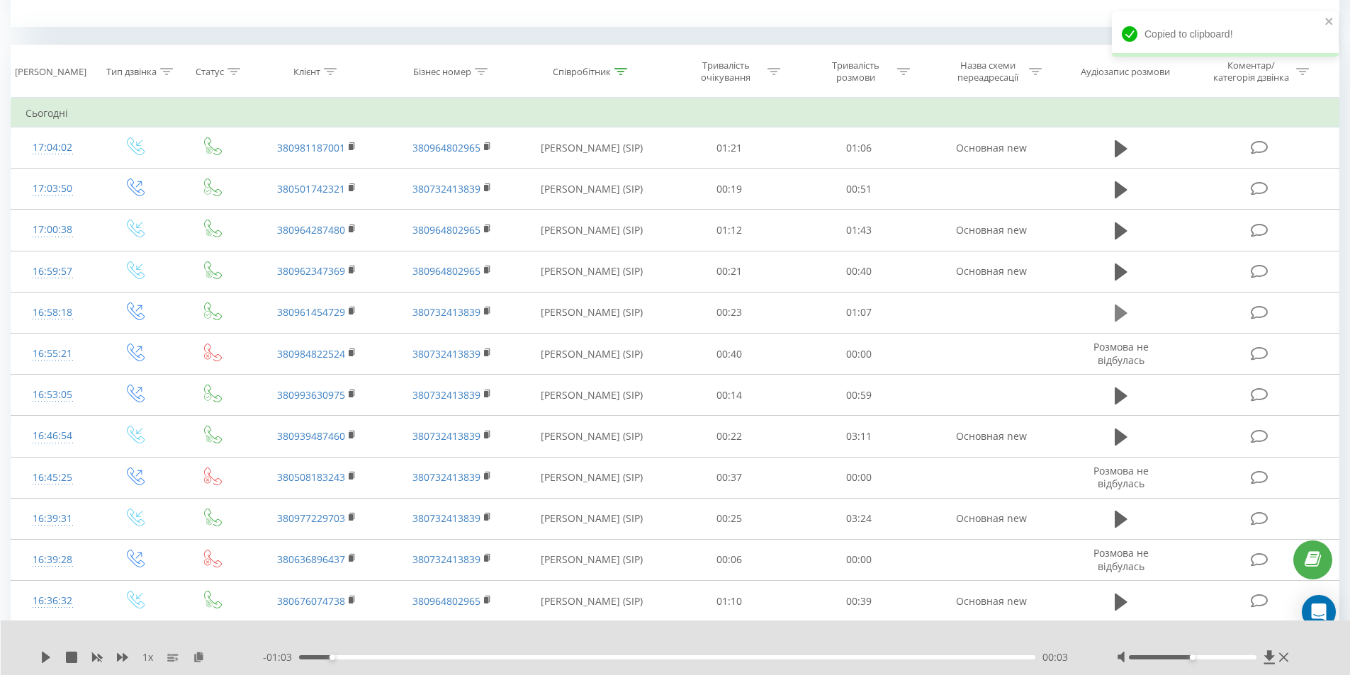
click at [1117, 314] on icon at bounding box center [1121, 313] width 13 height 17
click at [40, 653] on div "1 x - 01:06 00:00 00:00" at bounding box center [676, 648] width 1350 height 55
click at [200, 658] on icon at bounding box center [199, 657] width 12 height 10
click at [50, 654] on icon at bounding box center [48, 657] width 3 height 11
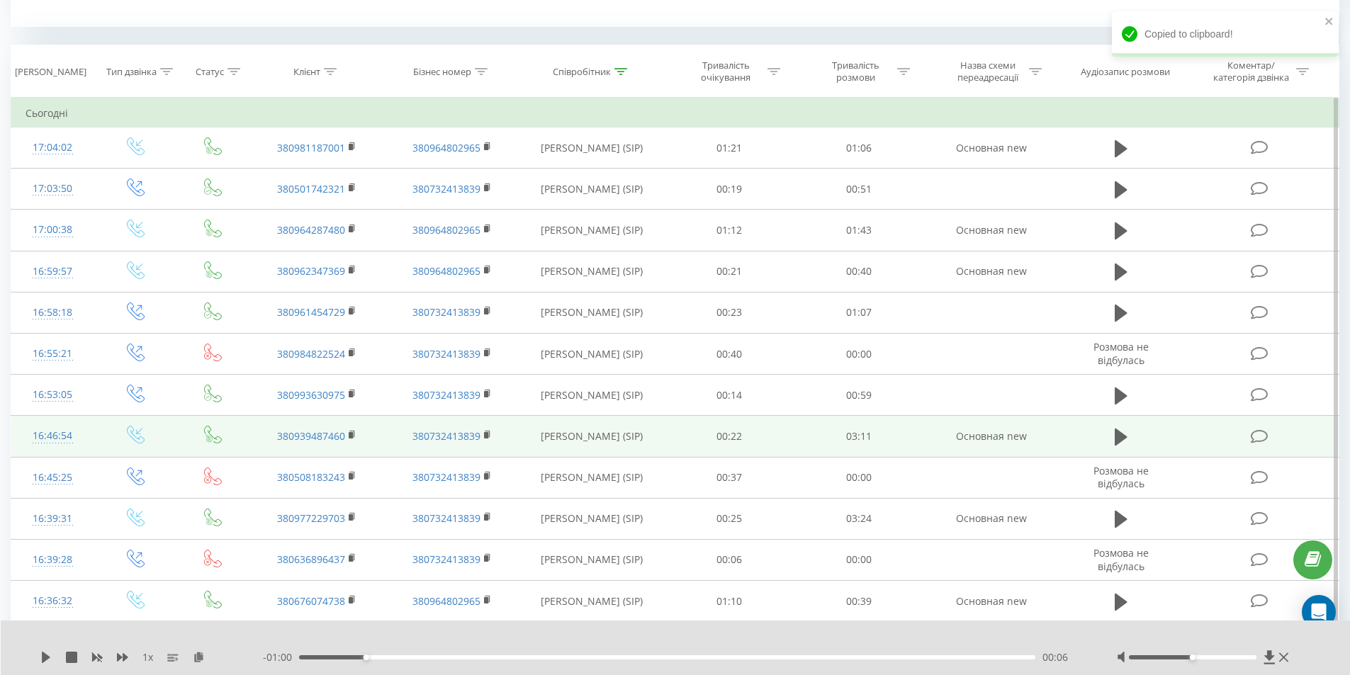
scroll to position [496, 0]
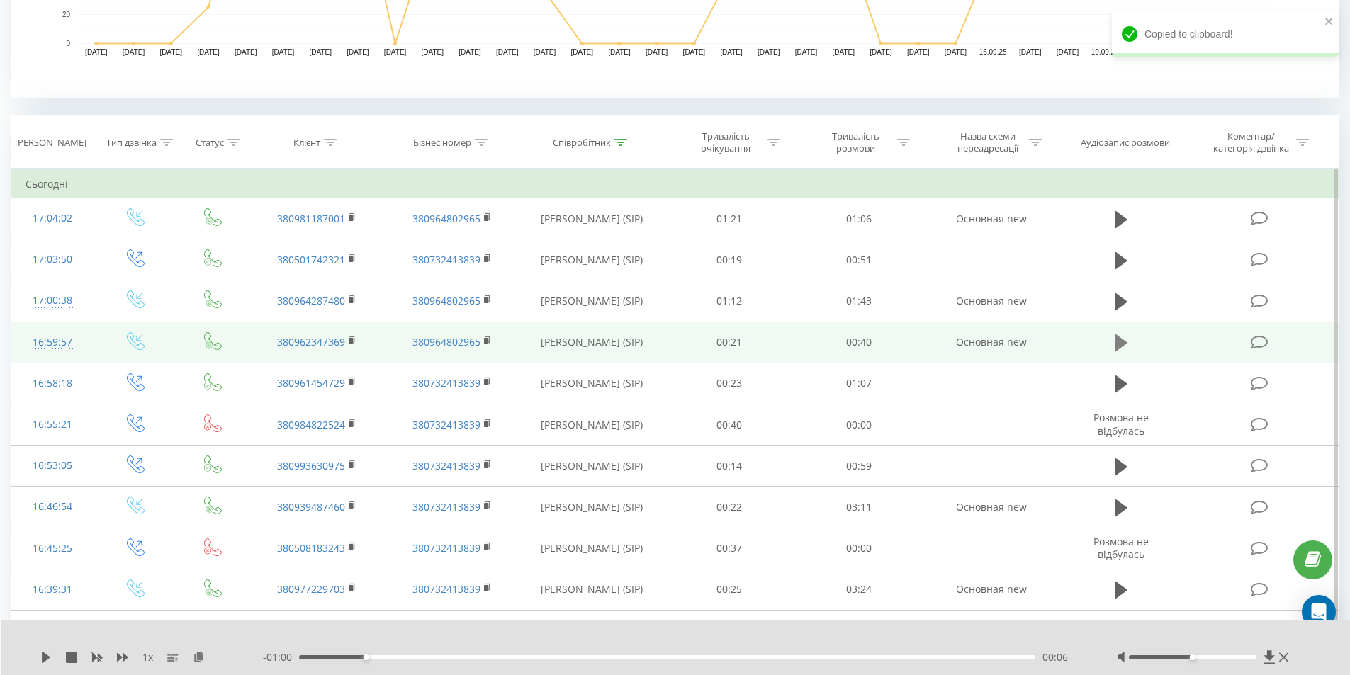
click at [1115, 342] on icon at bounding box center [1121, 343] width 13 height 20
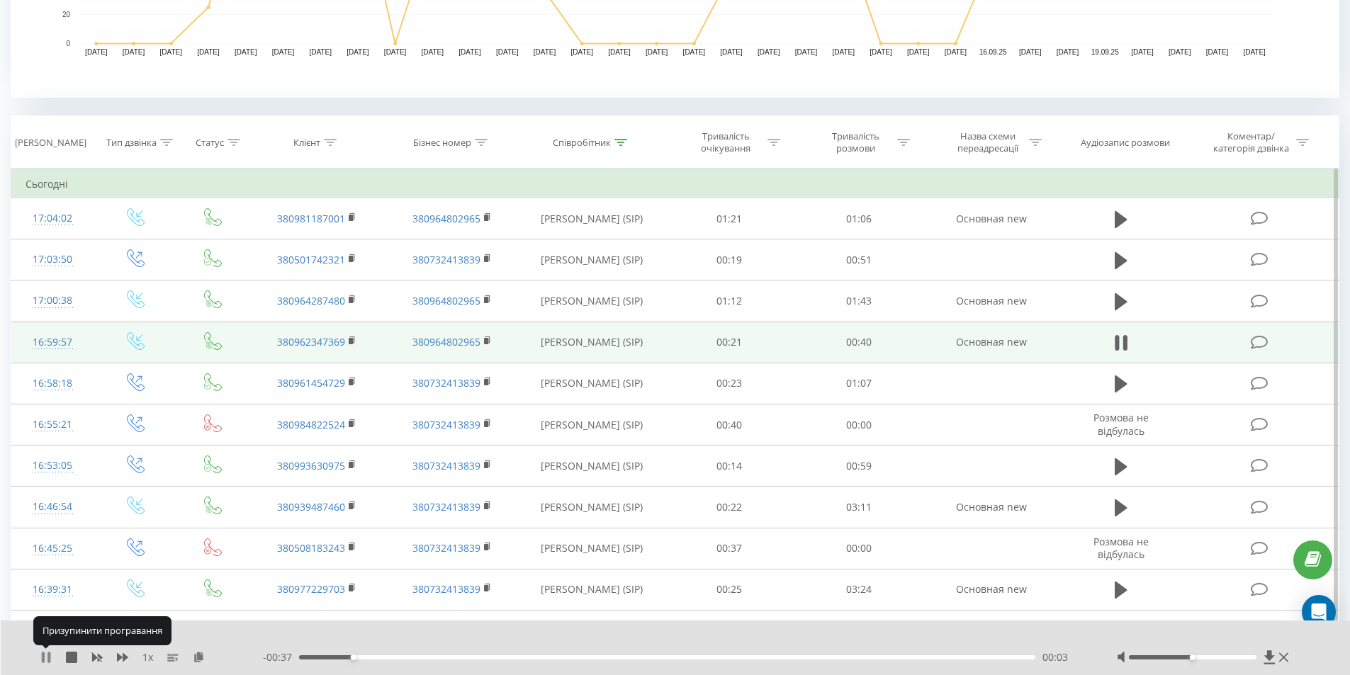
click at [44, 655] on icon at bounding box center [43, 657] width 3 height 11
click at [48, 656] on icon at bounding box center [45, 657] width 11 height 11
click at [48, 656] on icon at bounding box center [48, 657] width 3 height 11
click at [1118, 341] on icon at bounding box center [1121, 343] width 13 height 17
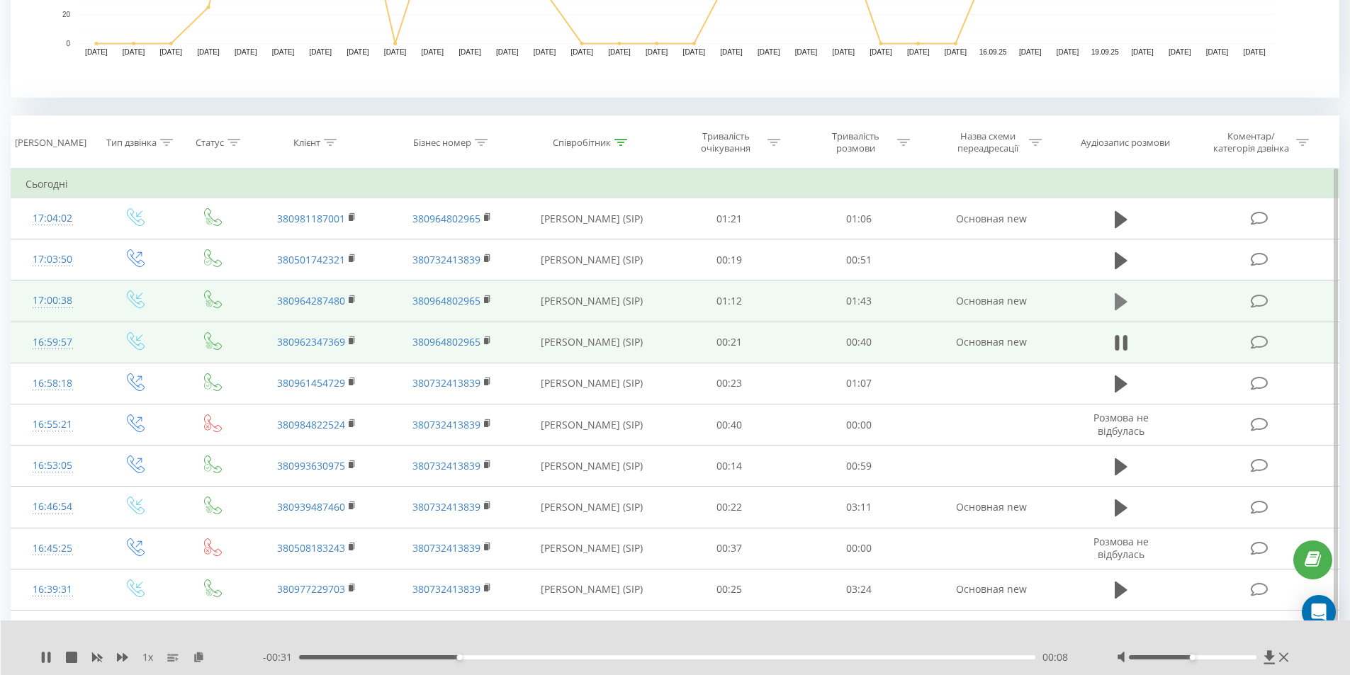
click at [1112, 300] on button at bounding box center [1121, 301] width 21 height 21
click at [48, 658] on icon at bounding box center [48, 657] width 3 height 11
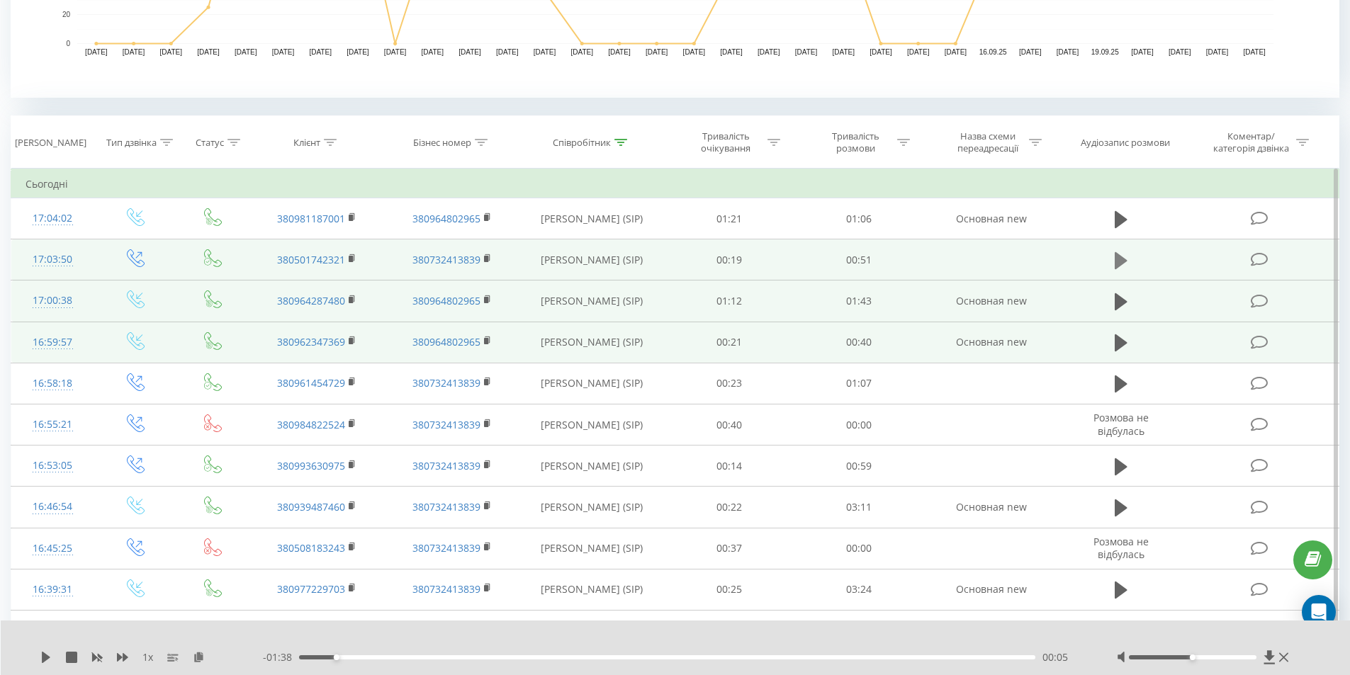
click at [1113, 252] on button at bounding box center [1121, 260] width 21 height 21
click at [198, 658] on icon at bounding box center [199, 657] width 12 height 10
click at [45, 656] on icon at bounding box center [45, 657] width 11 height 11
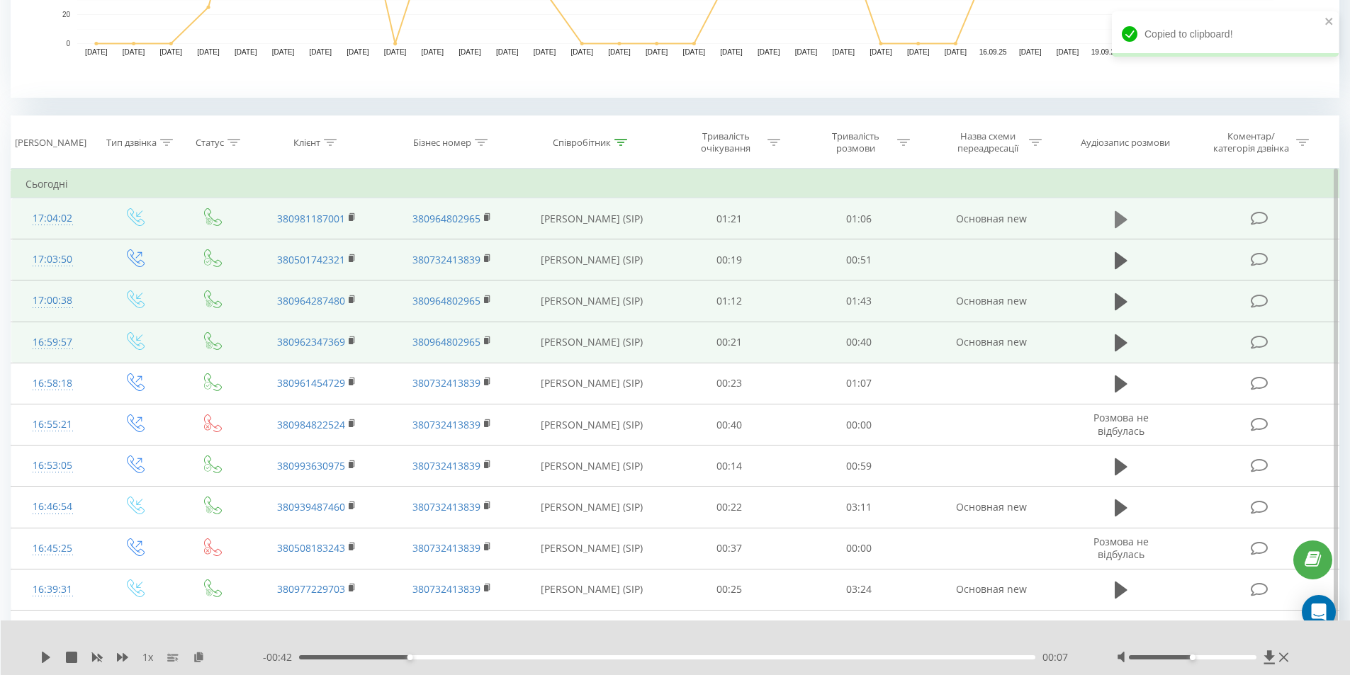
click at [1118, 220] on icon at bounding box center [1121, 218] width 13 height 17
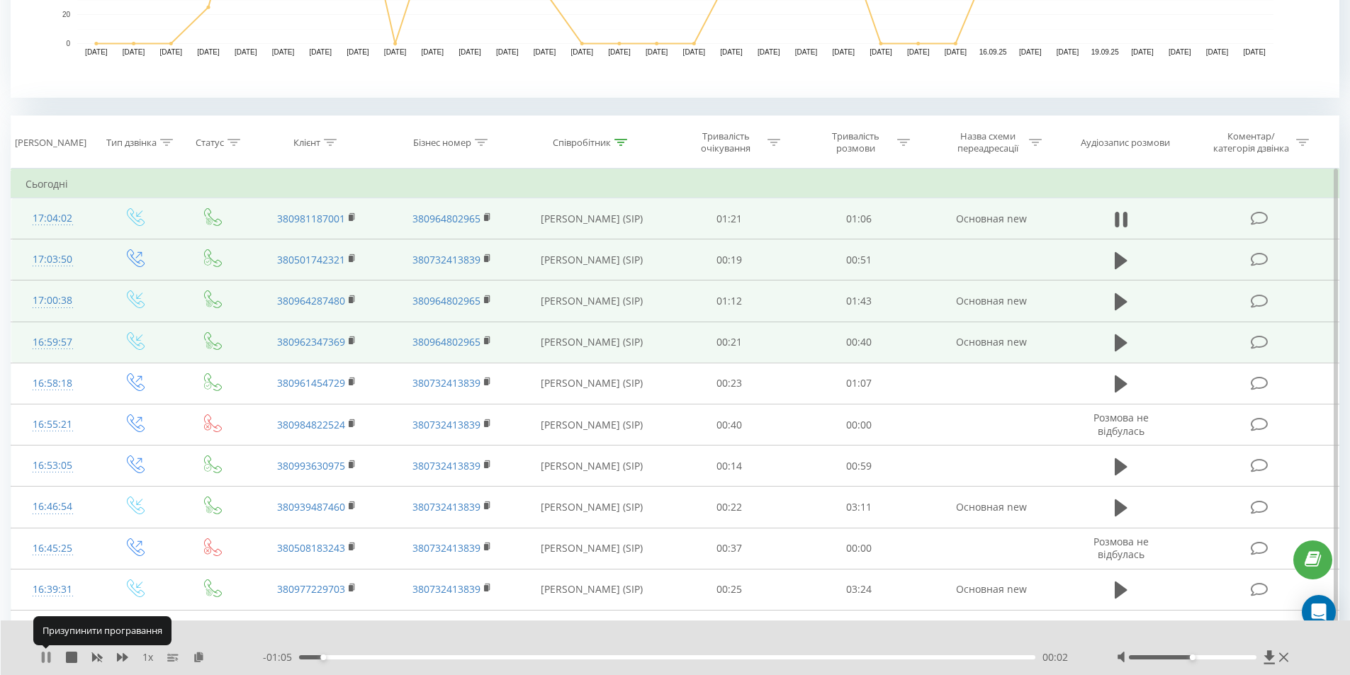
click at [44, 653] on icon at bounding box center [43, 657] width 3 height 11
